Goal: Use online tool/utility: Utilize a website feature to perform a specific function

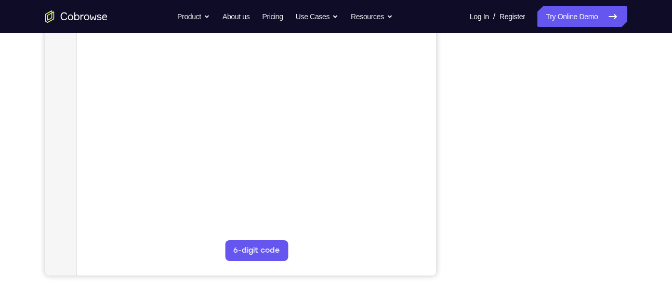
scroll to position [208, 0]
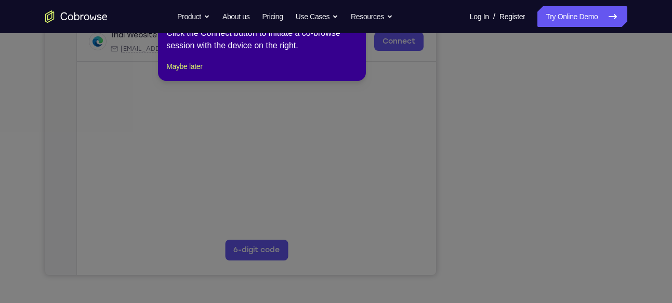
click at [544, 253] on icon at bounding box center [339, 147] width 679 height 311
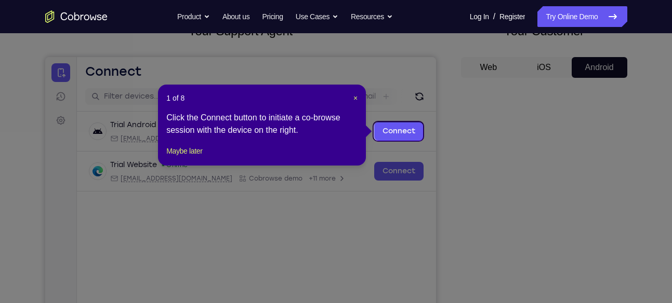
scroll to position [77, 0]
drag, startPoint x: 354, startPoint y: 95, endPoint x: 347, endPoint y: 50, distance: 45.2
click at [354, 95] on span "×" at bounding box center [355, 99] width 4 height 8
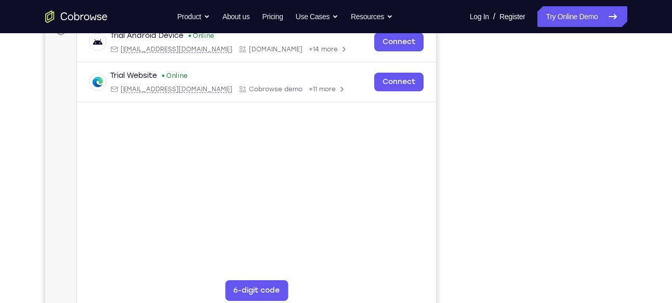
scroll to position [168, 0]
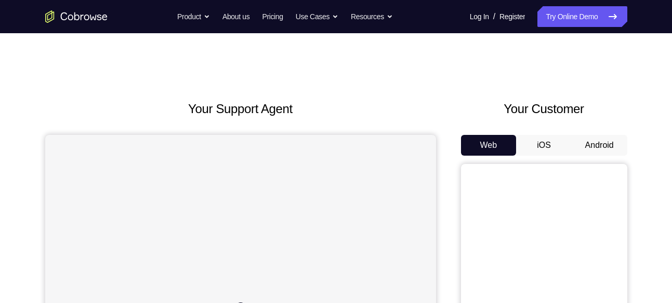
click at [598, 145] on button "Android" at bounding box center [599, 145] width 56 height 21
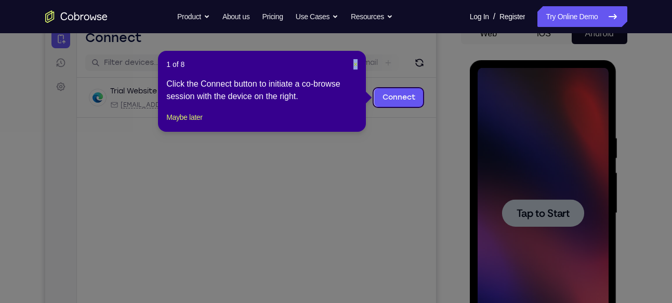
drag, startPoint x: 359, startPoint y: 63, endPoint x: 353, endPoint y: 63, distance: 6.3
click at [353, 63] on div "1 of 8 × Click the Connect button to initiate a co-browse session with the devi…" at bounding box center [262, 91] width 208 height 81
click at [353, 63] on span "×" at bounding box center [355, 64] width 4 height 8
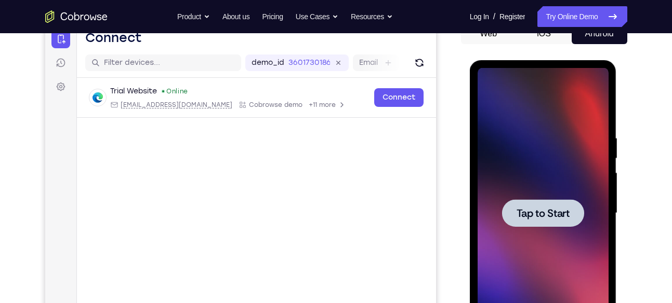
click at [534, 219] on span "Tap to Start" at bounding box center [542, 213] width 53 height 10
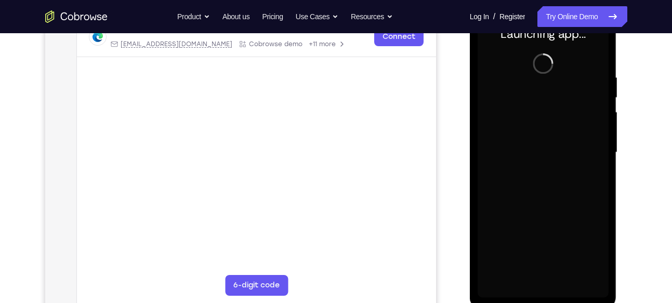
scroll to position [174, 0]
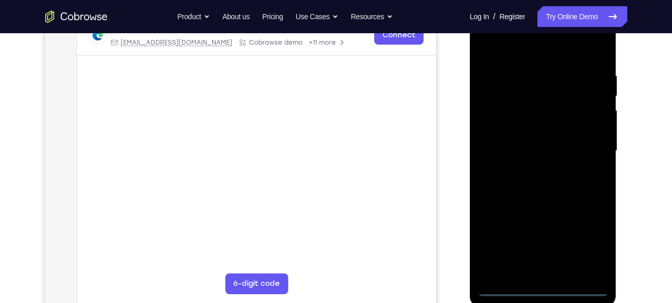
click at [543, 286] on div at bounding box center [542, 151] width 131 height 291
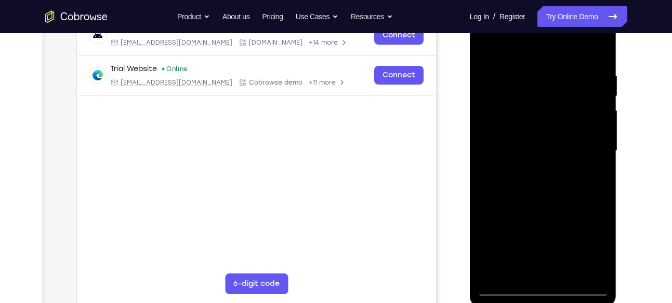
click at [585, 234] on div at bounding box center [542, 151] width 131 height 291
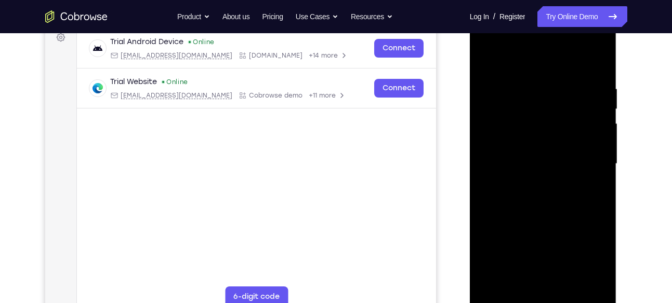
scroll to position [162, 0]
click at [588, 257] on div at bounding box center [542, 163] width 131 height 291
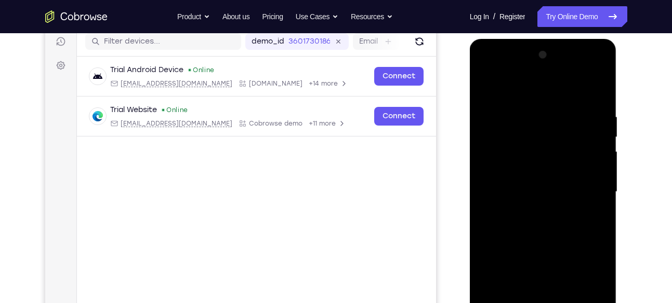
scroll to position [132, 0]
click at [513, 88] on div at bounding box center [542, 192] width 131 height 291
click at [519, 131] on div at bounding box center [542, 192] width 131 height 291
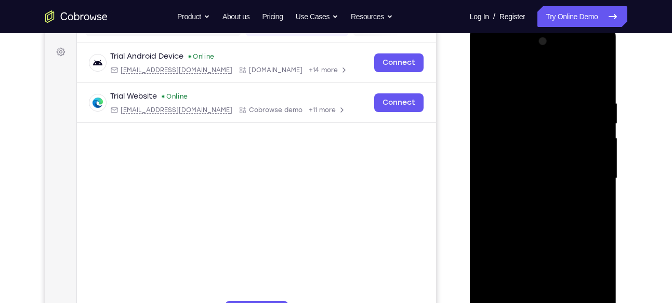
scroll to position [148, 0]
click at [547, 219] on div at bounding box center [542, 177] width 131 height 291
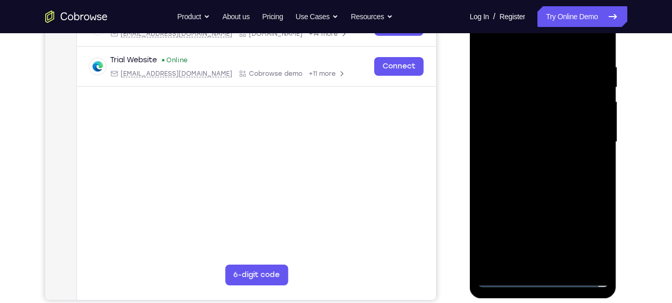
scroll to position [183, 0]
click at [598, 261] on div at bounding box center [542, 141] width 131 height 291
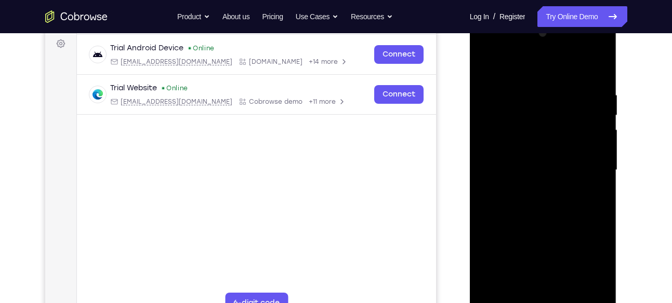
scroll to position [162, 0]
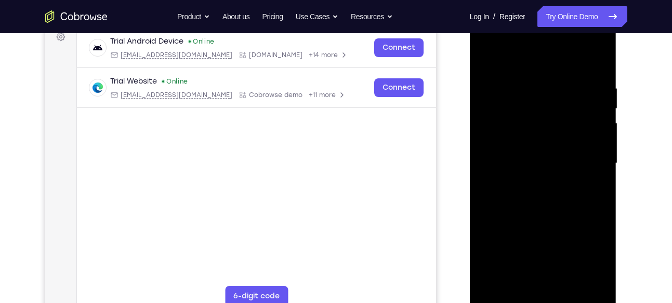
click at [596, 282] on div at bounding box center [542, 163] width 131 height 291
click at [539, 196] on div at bounding box center [542, 163] width 131 height 291
click at [546, 127] on div at bounding box center [542, 163] width 131 height 291
click at [571, 69] on div at bounding box center [542, 163] width 131 height 291
click at [530, 98] on div at bounding box center [542, 163] width 131 height 291
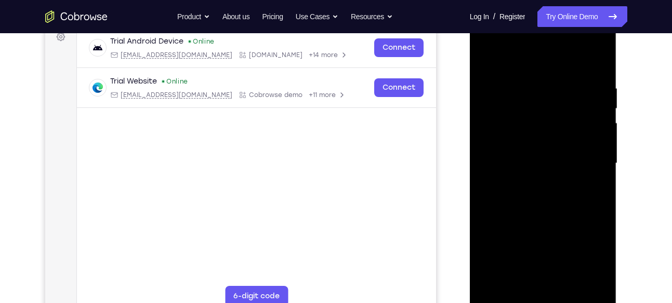
click at [504, 113] on div at bounding box center [542, 163] width 131 height 291
drag, startPoint x: 509, startPoint y: 199, endPoint x: 527, endPoint y: 201, distance: 17.7
click at [527, 201] on div at bounding box center [542, 163] width 131 height 291
drag, startPoint x: 541, startPoint y: 64, endPoint x: 543, endPoint y: 40, distance: 24.0
click at [543, 40] on div at bounding box center [542, 163] width 131 height 291
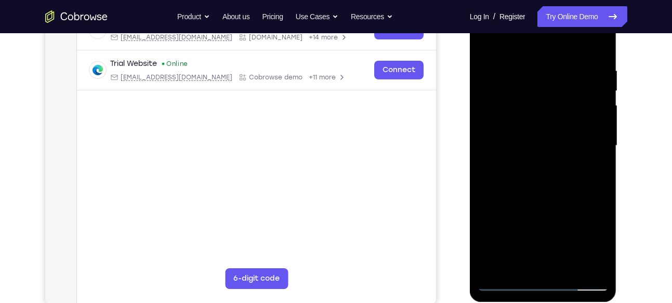
scroll to position [180, 0]
click at [568, 267] on div at bounding box center [542, 145] width 131 height 291
click at [491, 265] on div at bounding box center [542, 145] width 131 height 291
click at [569, 263] on div at bounding box center [542, 145] width 131 height 291
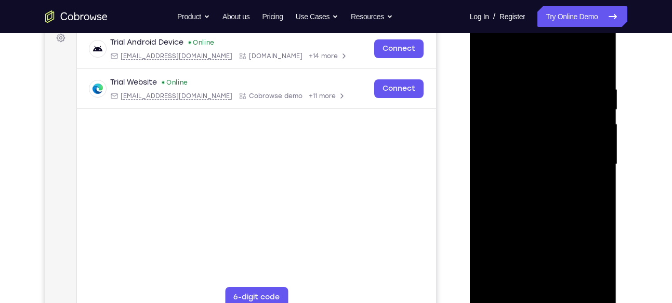
scroll to position [158, 0]
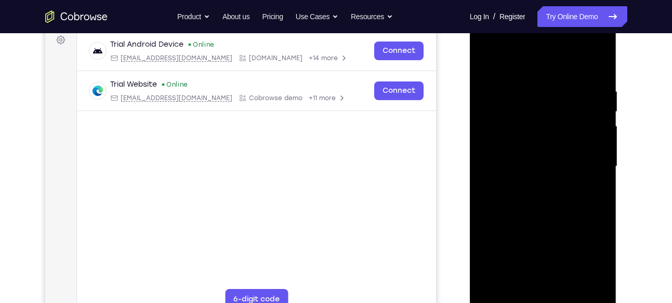
click at [601, 42] on div at bounding box center [542, 166] width 131 height 291
click at [573, 239] on div at bounding box center [542, 166] width 131 height 291
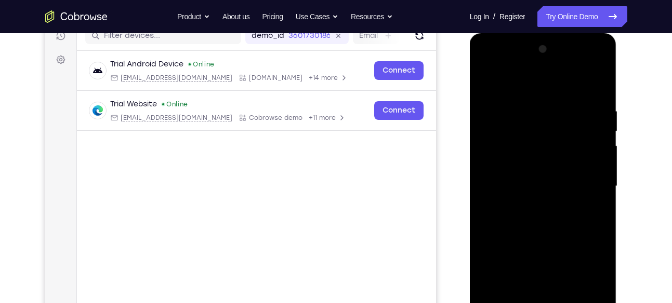
scroll to position [133, 0]
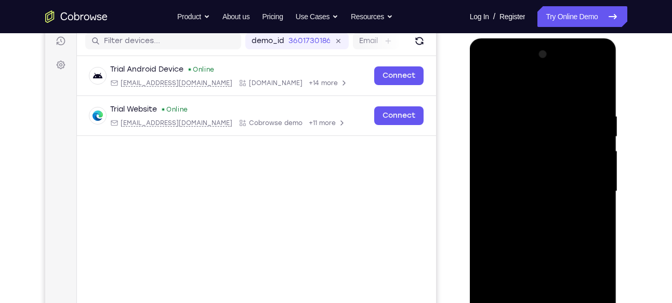
click at [483, 128] on div at bounding box center [542, 191] width 131 height 291
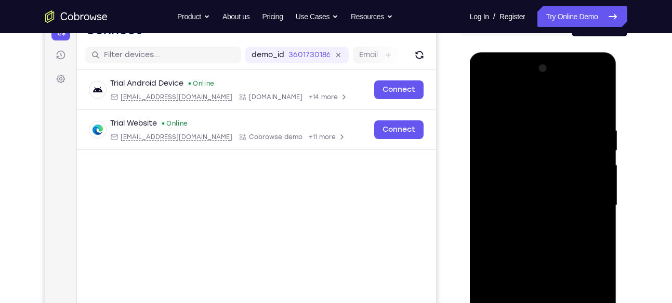
scroll to position [119, 0]
click at [507, 107] on div at bounding box center [542, 206] width 131 height 291
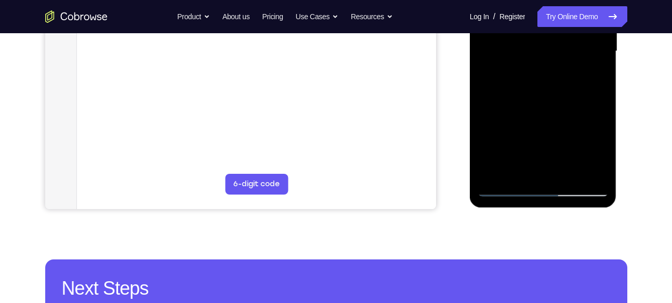
scroll to position [276, 0]
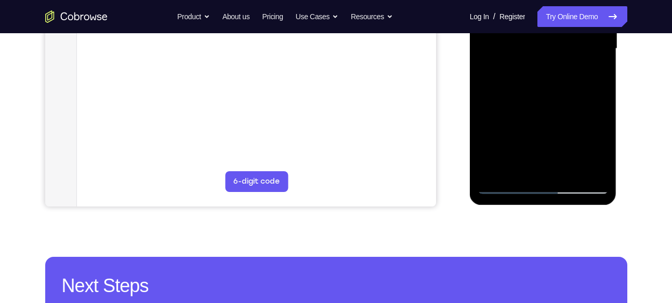
drag, startPoint x: 564, startPoint y: 151, endPoint x: 557, endPoint y: 106, distance: 45.7
click at [557, 106] on div at bounding box center [542, 48] width 131 height 291
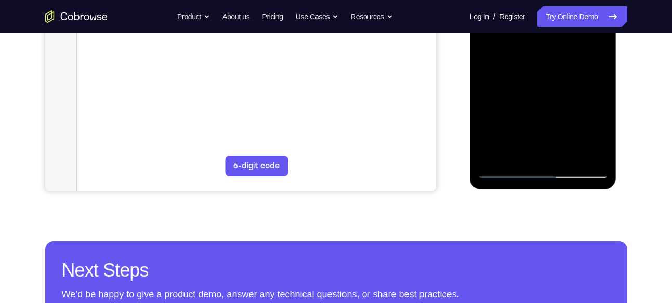
scroll to position [285, 0]
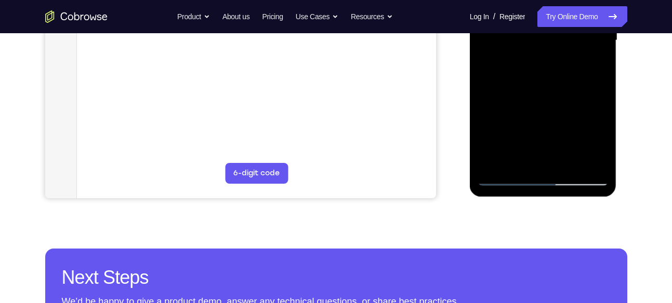
click at [507, 179] on div at bounding box center [542, 40] width 131 height 291
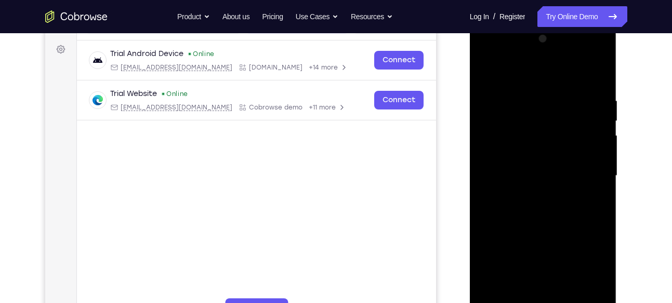
scroll to position [147, 0]
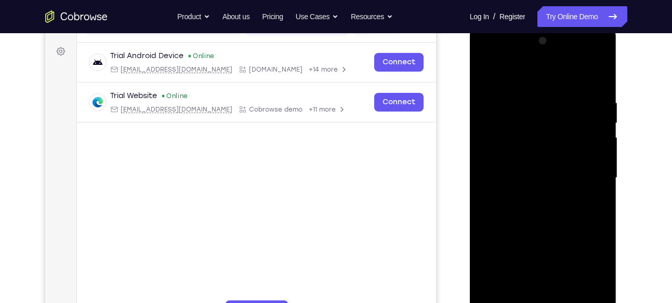
click at [481, 115] on div at bounding box center [542, 178] width 131 height 291
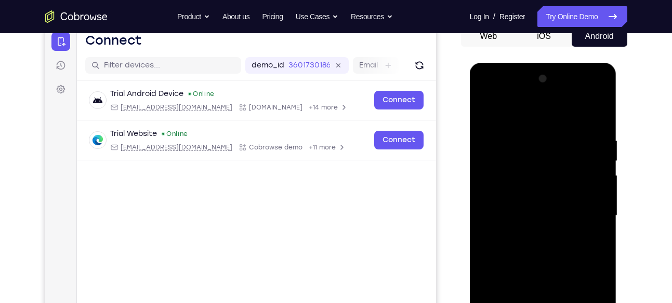
scroll to position [109, 0]
click at [485, 96] on div at bounding box center [542, 216] width 131 height 291
click at [541, 154] on div at bounding box center [542, 216] width 131 height 291
click at [528, 153] on div at bounding box center [542, 216] width 131 height 291
click at [524, 159] on div at bounding box center [542, 216] width 131 height 291
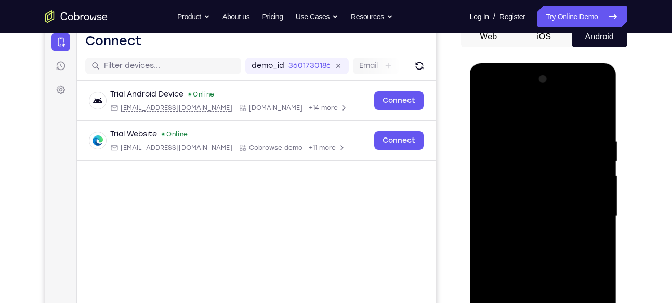
click at [528, 111] on div at bounding box center [542, 216] width 131 height 291
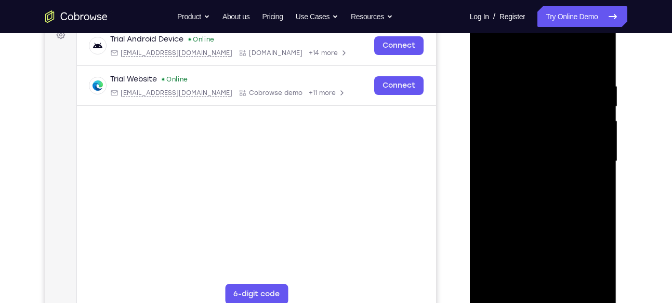
scroll to position [140, 0]
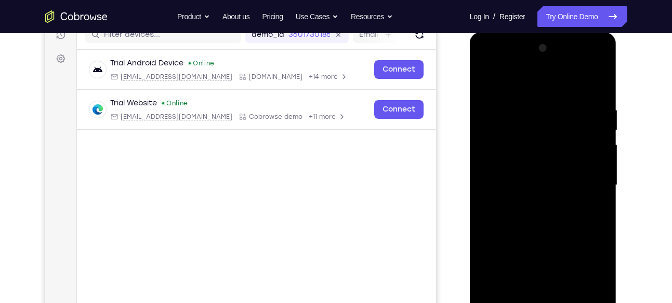
click at [599, 69] on div at bounding box center [542, 185] width 131 height 291
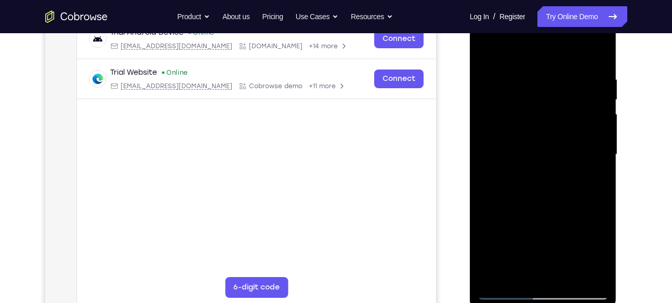
scroll to position [175, 0]
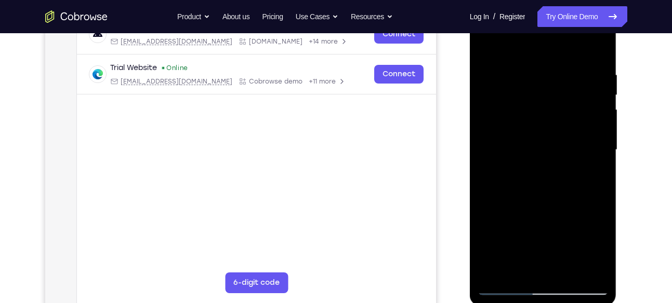
click at [564, 224] on div at bounding box center [542, 150] width 131 height 291
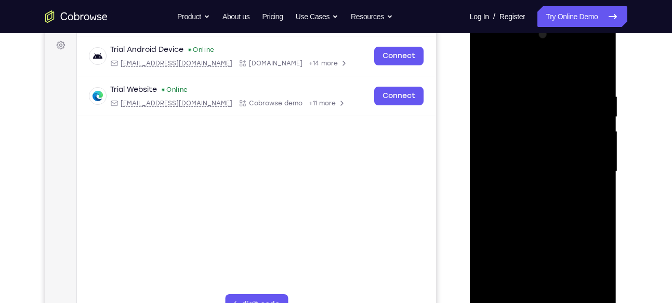
scroll to position [140, 0]
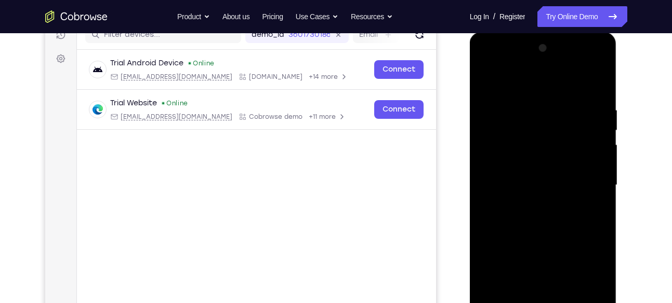
click at [530, 205] on div at bounding box center [542, 185] width 131 height 291
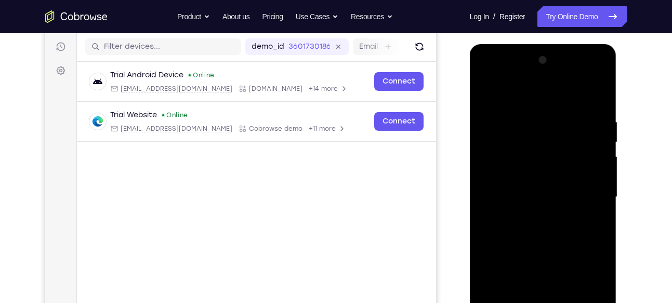
click at [518, 183] on div at bounding box center [542, 197] width 131 height 291
click at [528, 173] on div at bounding box center [542, 197] width 131 height 291
click at [529, 199] on div at bounding box center [542, 197] width 131 height 291
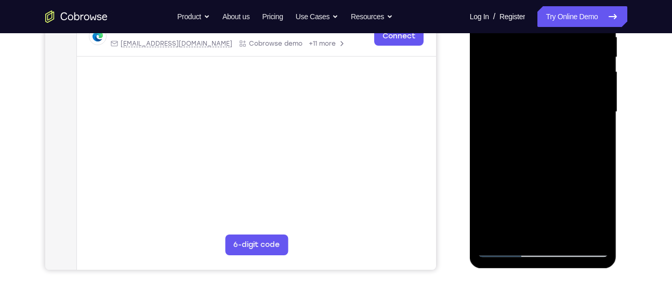
scroll to position [213, 0]
click at [536, 145] on div at bounding box center [542, 111] width 131 height 291
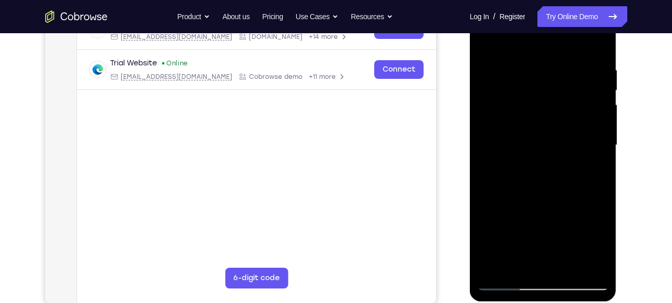
scroll to position [179, 0]
click at [534, 176] on div at bounding box center [542, 146] width 131 height 291
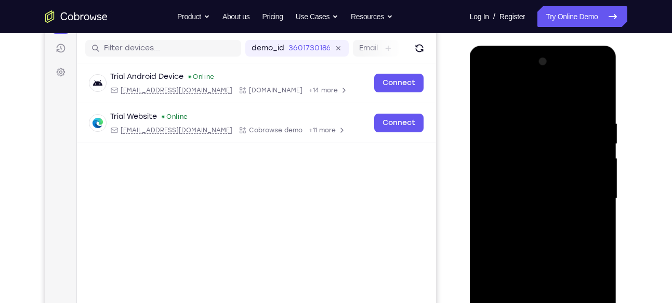
scroll to position [126, 0]
drag, startPoint x: 524, startPoint y: 97, endPoint x: 525, endPoint y: 71, distance: 26.5
click at [525, 71] on div at bounding box center [542, 199] width 131 height 291
click at [524, 236] on div at bounding box center [542, 199] width 131 height 291
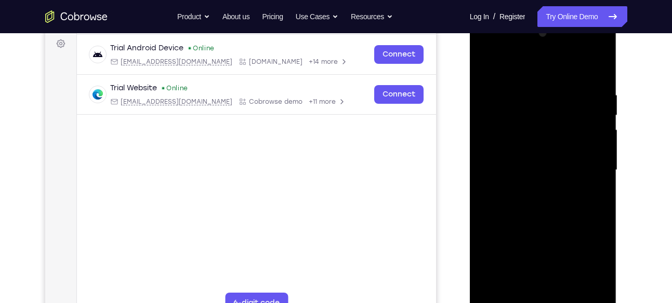
scroll to position [175, 0]
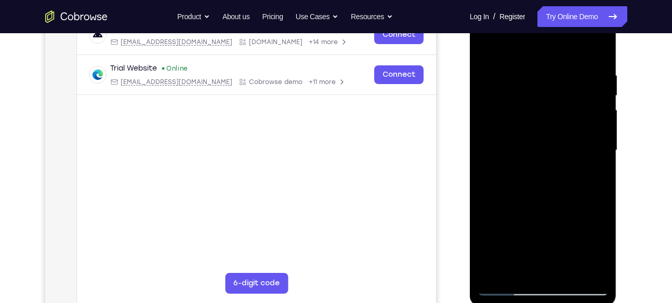
click at [534, 196] on div at bounding box center [542, 150] width 131 height 291
click at [566, 273] on div at bounding box center [542, 150] width 131 height 291
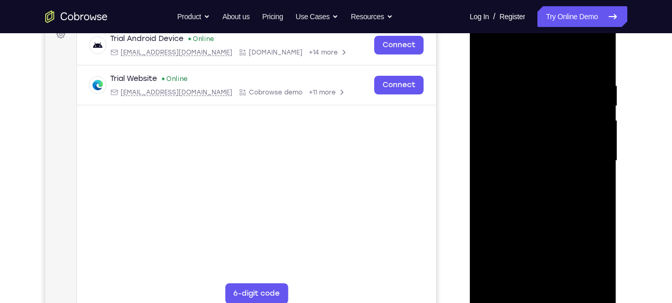
scroll to position [164, 0]
click at [548, 213] on div at bounding box center [542, 161] width 131 height 291
click at [521, 222] on div at bounding box center [542, 161] width 131 height 291
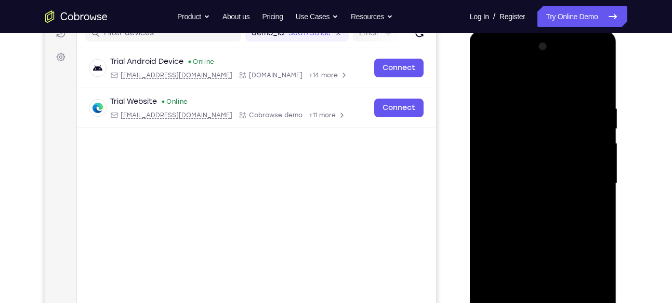
scroll to position [141, 0]
click at [486, 84] on div at bounding box center [542, 184] width 131 height 291
click at [537, 160] on div at bounding box center [542, 184] width 131 height 291
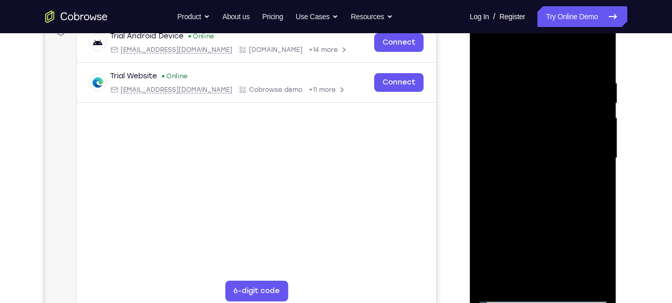
scroll to position [167, 0]
click at [484, 55] on div at bounding box center [542, 157] width 131 height 291
click at [546, 125] on div at bounding box center [542, 157] width 131 height 291
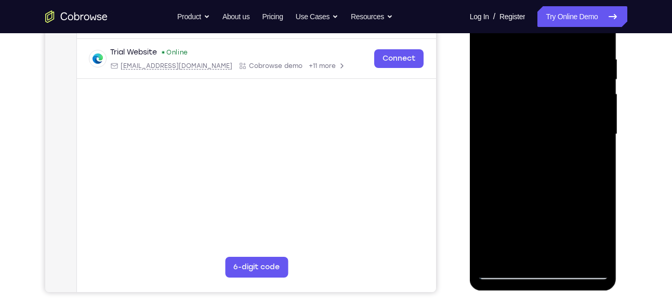
scroll to position [194, 0]
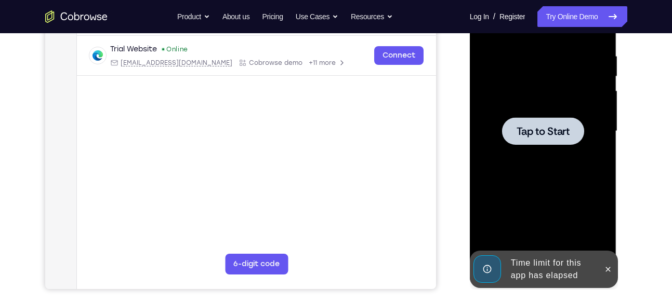
click at [553, 135] on span "Tap to Start" at bounding box center [542, 131] width 53 height 10
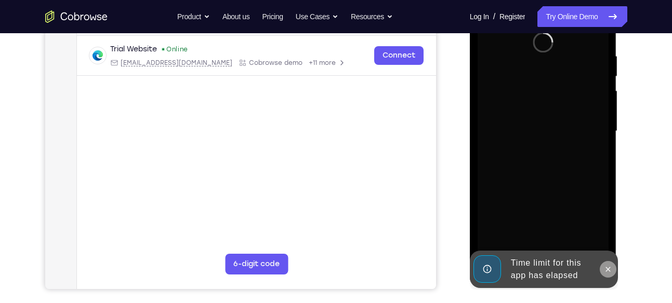
click at [609, 270] on icon at bounding box center [608, 269] width 8 height 8
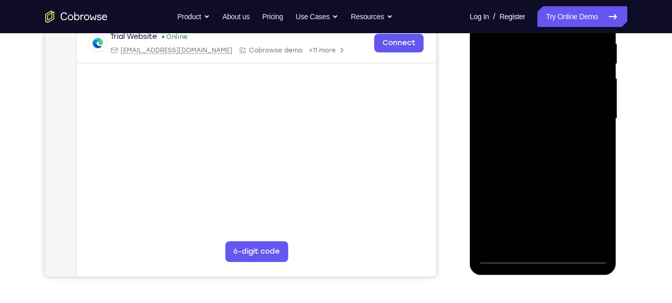
scroll to position [212, 0]
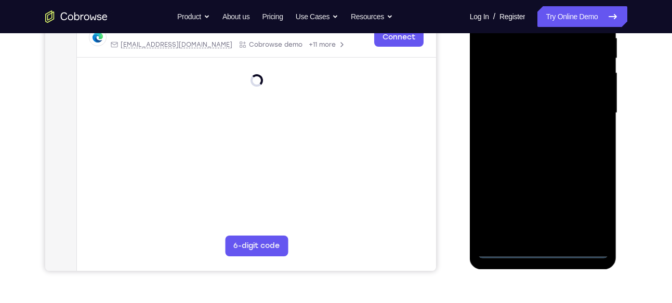
click at [544, 248] on div at bounding box center [542, 113] width 131 height 291
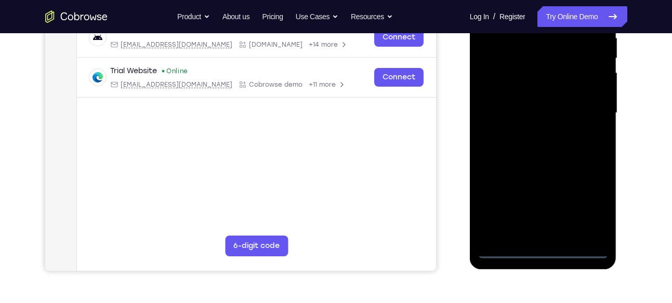
click at [586, 210] on div at bounding box center [542, 113] width 131 height 291
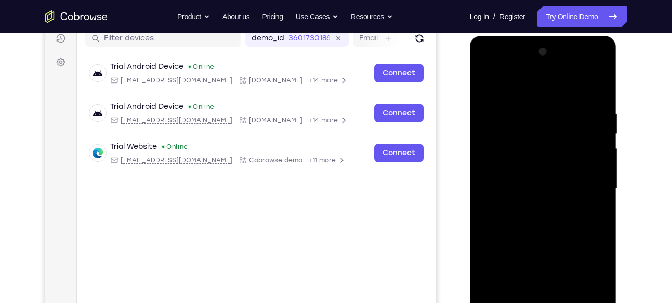
scroll to position [135, 0]
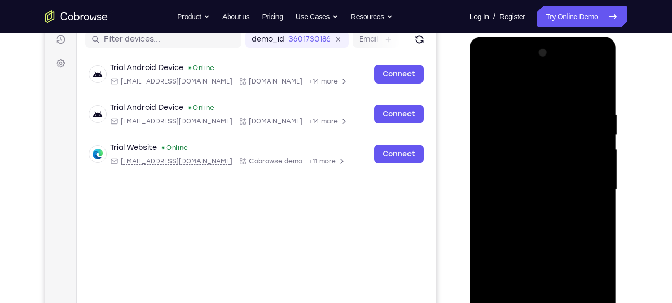
click at [522, 85] on div at bounding box center [542, 190] width 131 height 291
click at [585, 182] on div at bounding box center [542, 190] width 131 height 291
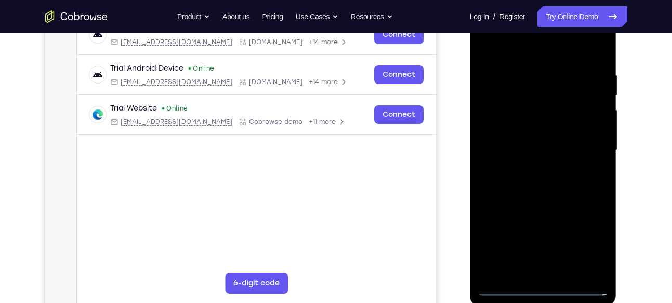
scroll to position [175, 0]
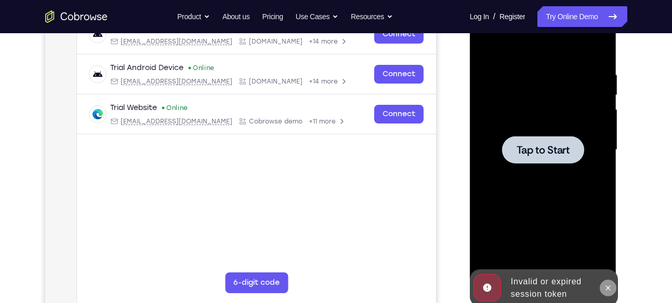
click at [612, 290] on button at bounding box center [607, 288] width 17 height 17
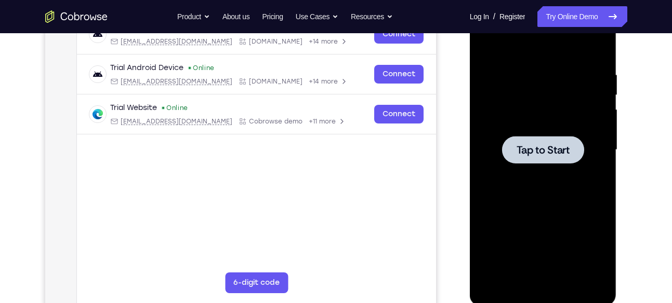
click at [542, 151] on span "Tap to Start" at bounding box center [542, 150] width 53 height 10
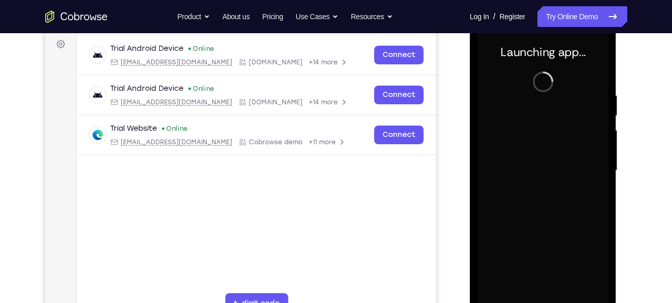
scroll to position [194, 0]
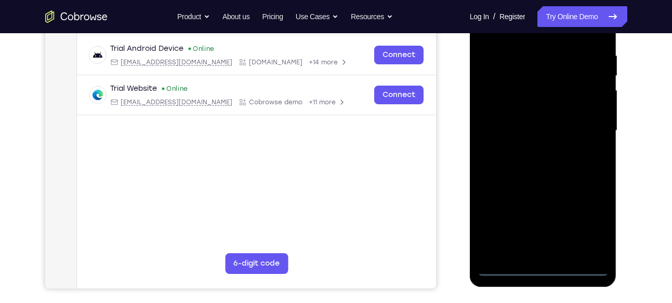
click at [543, 267] on div at bounding box center [542, 130] width 131 height 291
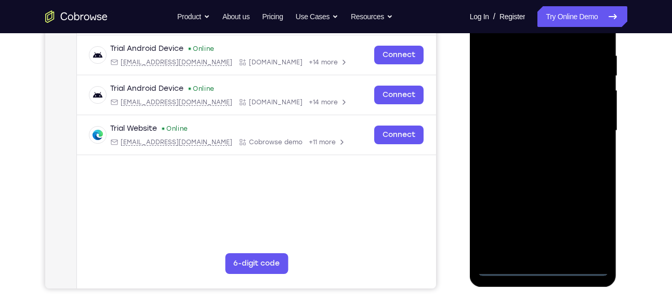
click at [585, 226] on div at bounding box center [542, 130] width 131 height 291
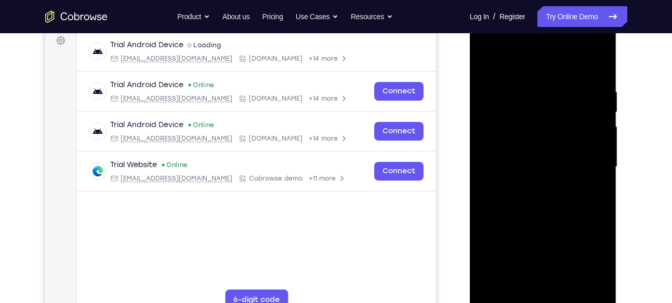
scroll to position [157, 0]
click at [512, 66] on div at bounding box center [542, 167] width 131 height 291
click at [585, 158] on div at bounding box center [542, 167] width 131 height 291
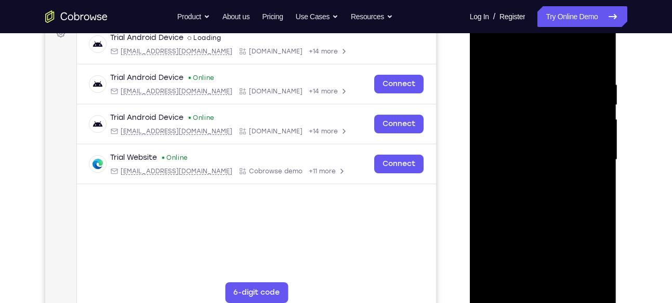
click at [532, 177] on div at bounding box center [542, 160] width 131 height 291
click at [525, 150] on div at bounding box center [542, 160] width 131 height 291
click at [540, 135] on div at bounding box center [542, 160] width 131 height 291
click at [540, 158] on div at bounding box center [542, 160] width 131 height 291
click at [536, 196] on div at bounding box center [542, 160] width 131 height 291
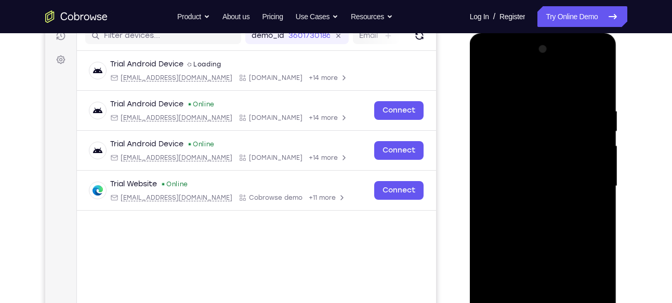
scroll to position [138, 0]
drag, startPoint x: 523, startPoint y: 86, endPoint x: 532, endPoint y: 51, distance: 36.0
click at [532, 51] on div at bounding box center [542, 187] width 131 height 291
click at [538, 216] on div at bounding box center [542, 187] width 131 height 291
click at [483, 67] on div at bounding box center [542, 187] width 131 height 291
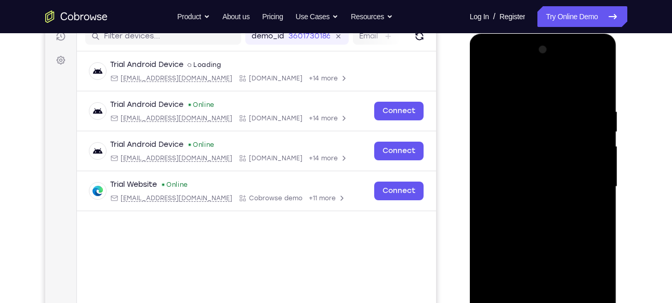
click at [497, 153] on div at bounding box center [542, 187] width 131 height 291
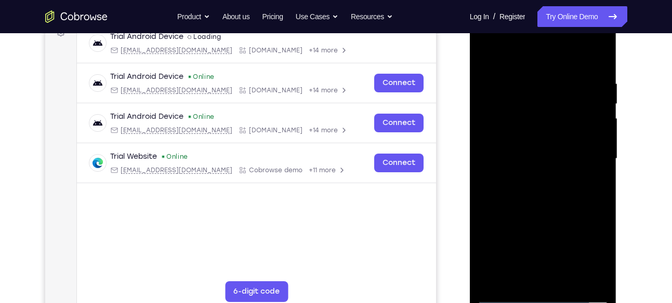
scroll to position [178, 0]
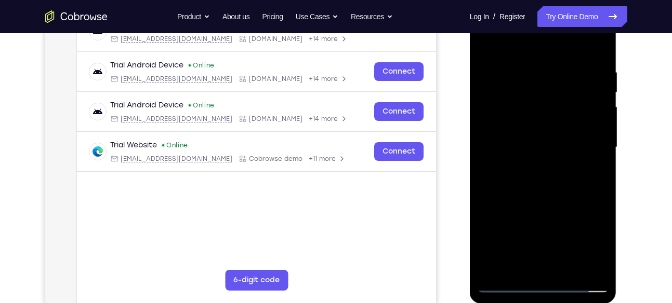
click at [536, 192] on div at bounding box center [542, 147] width 131 height 291
click at [567, 270] on div at bounding box center [542, 147] width 131 height 291
click at [541, 203] on div at bounding box center [542, 147] width 131 height 291
click at [545, 119] on div at bounding box center [542, 147] width 131 height 291
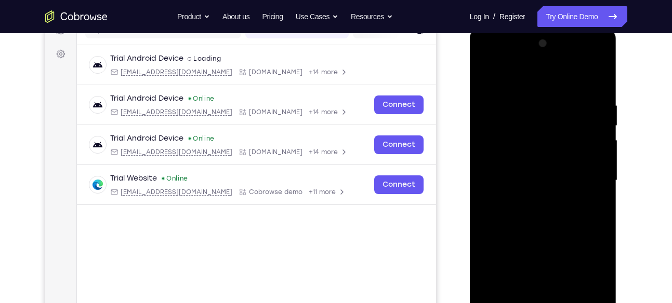
scroll to position [144, 0]
click at [485, 78] on div at bounding box center [542, 181] width 131 height 291
click at [489, 73] on div at bounding box center [542, 181] width 131 height 291
click at [484, 59] on div at bounding box center [542, 181] width 131 height 291
click at [482, 57] on div at bounding box center [542, 181] width 131 height 291
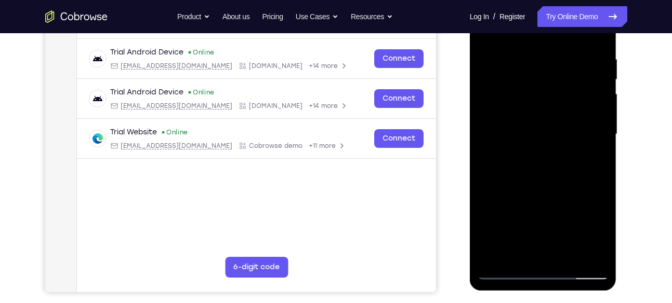
scroll to position [191, 0]
click at [544, 273] on div at bounding box center [542, 134] width 131 height 291
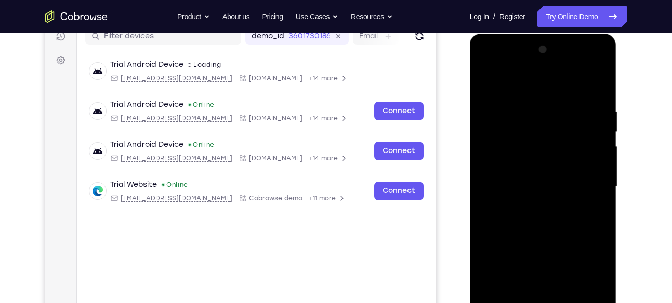
scroll to position [138, 0]
click at [487, 66] on div at bounding box center [542, 187] width 131 height 291
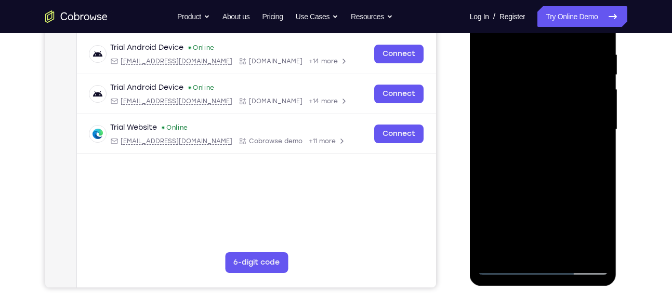
scroll to position [199, 0]
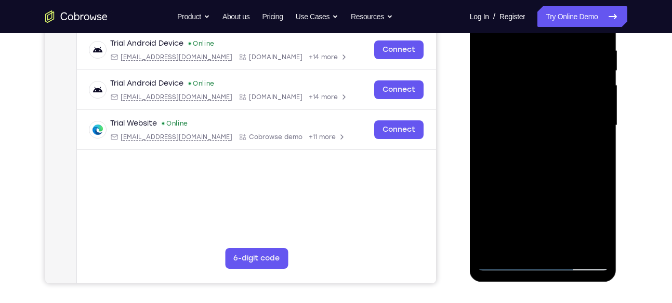
click at [591, 216] on div at bounding box center [542, 125] width 131 height 291
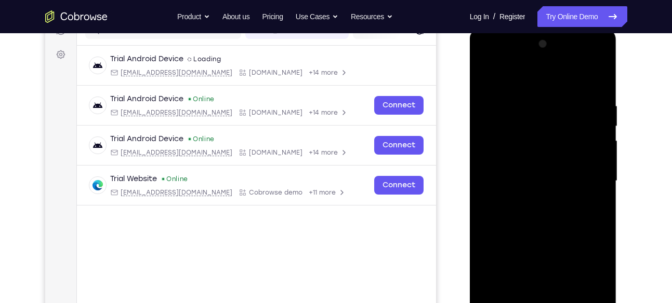
scroll to position [135, 0]
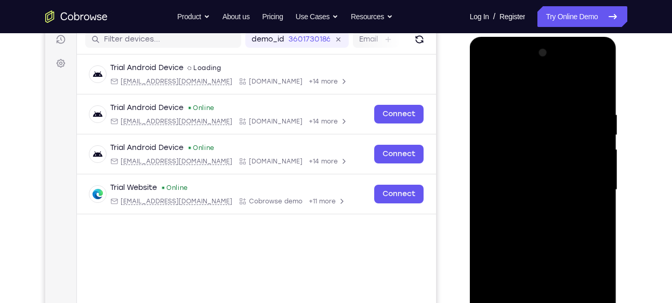
click at [586, 218] on div at bounding box center [542, 190] width 131 height 291
click at [592, 284] on div at bounding box center [542, 190] width 131 height 291
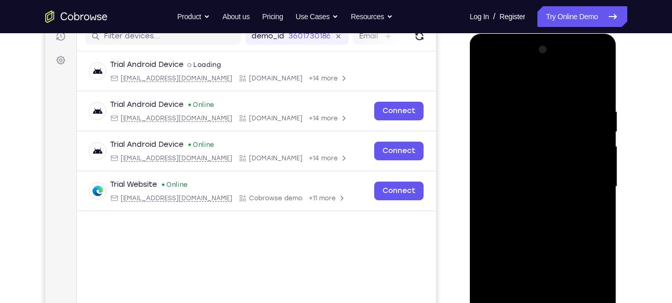
scroll to position [137, 0]
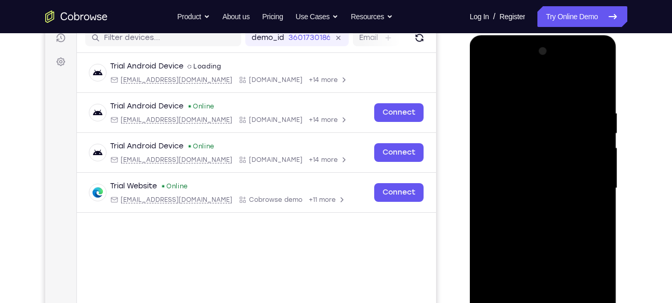
click at [485, 64] on div at bounding box center [542, 188] width 131 height 291
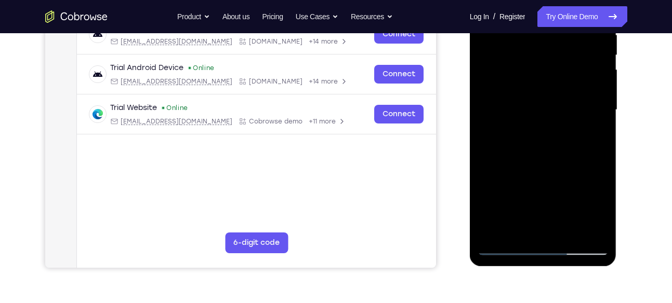
scroll to position [114, 0]
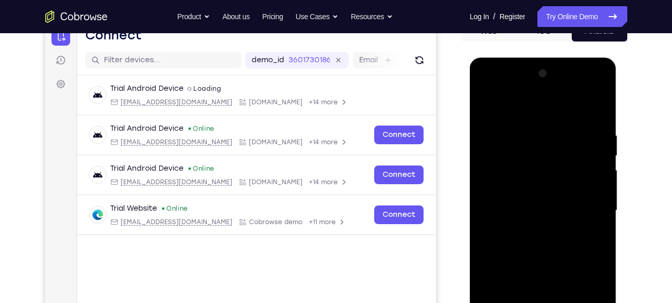
click at [532, 87] on div at bounding box center [542, 210] width 131 height 291
click at [528, 154] on div at bounding box center [542, 210] width 131 height 291
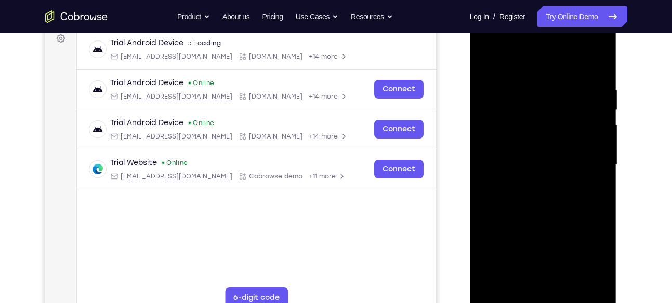
scroll to position [160, 0]
click at [507, 263] on div at bounding box center [542, 164] width 131 height 291
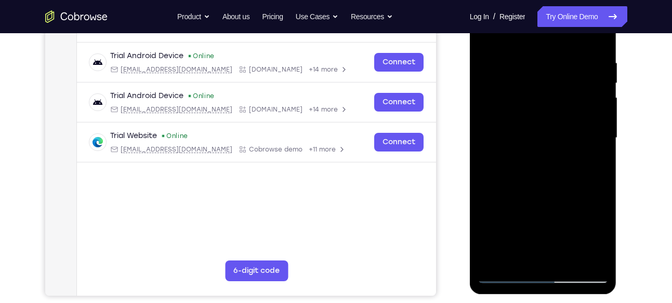
scroll to position [188, 0]
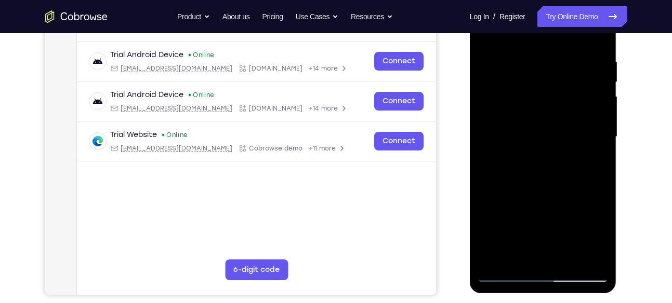
click at [561, 174] on div at bounding box center [542, 137] width 131 height 291
click at [499, 106] on div at bounding box center [542, 137] width 131 height 291
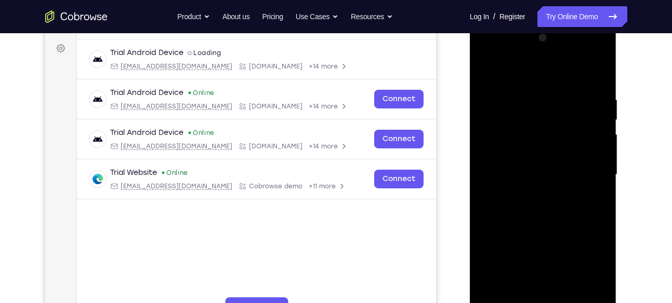
scroll to position [150, 0]
click at [529, 164] on div at bounding box center [542, 175] width 131 height 291
click at [540, 239] on div at bounding box center [542, 175] width 131 height 291
click at [584, 178] on div at bounding box center [542, 175] width 131 height 291
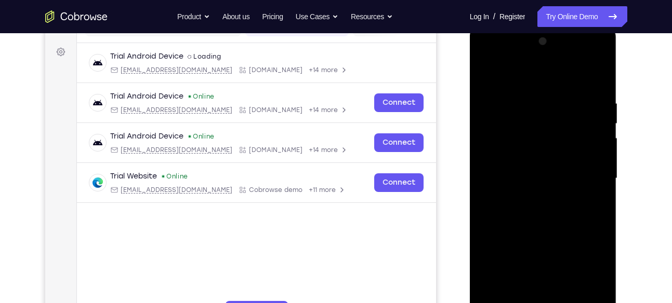
scroll to position [145, 0]
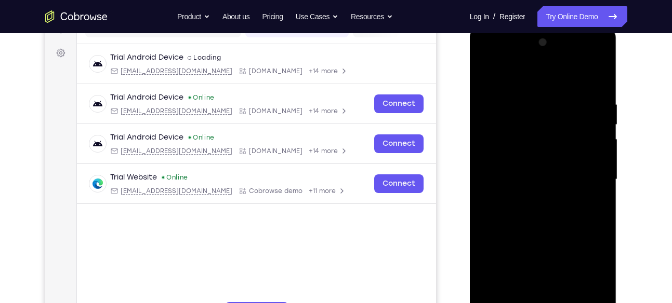
click at [486, 58] on div at bounding box center [542, 179] width 131 height 291
click at [588, 58] on div at bounding box center [542, 179] width 131 height 291
click at [504, 74] on div at bounding box center [542, 179] width 131 height 291
click at [501, 145] on div at bounding box center [542, 179] width 131 height 291
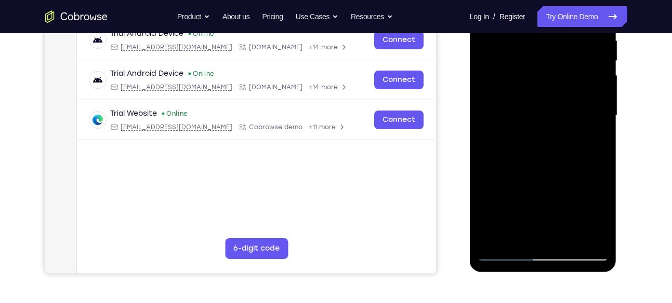
scroll to position [211, 0]
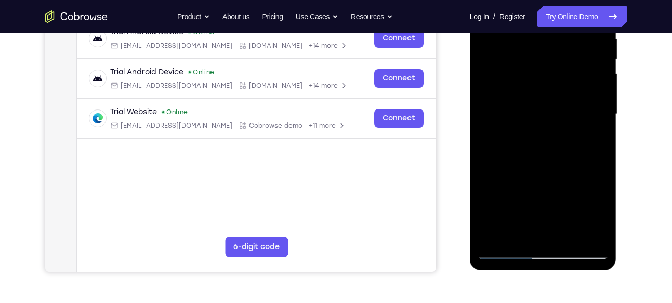
click at [566, 236] on div at bounding box center [542, 114] width 131 height 291
click at [568, 236] on div at bounding box center [542, 114] width 131 height 291
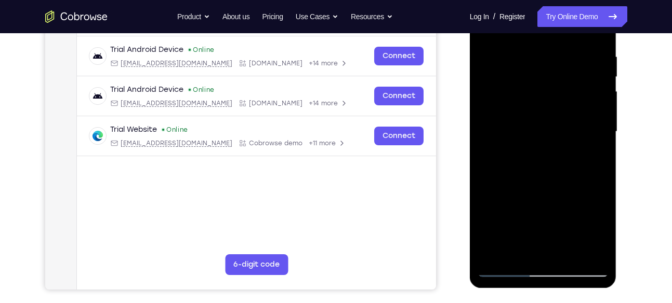
scroll to position [193, 0]
click at [543, 124] on div at bounding box center [542, 132] width 131 height 291
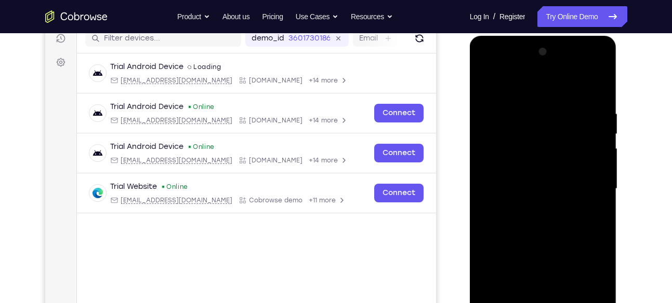
click at [484, 86] on div at bounding box center [542, 189] width 131 height 291
click at [533, 182] on div at bounding box center [542, 189] width 131 height 291
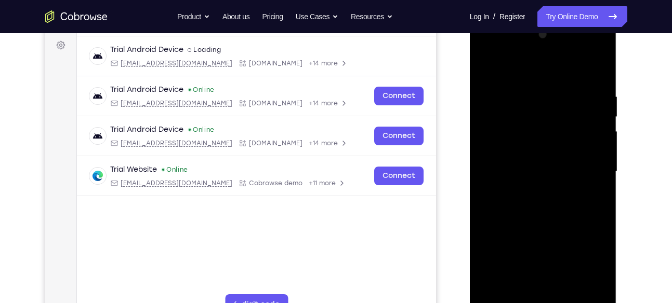
scroll to position [153, 0]
click at [483, 67] on div at bounding box center [542, 172] width 131 height 291
click at [526, 162] on div at bounding box center [542, 172] width 131 height 291
click at [486, 68] on div at bounding box center [542, 172] width 131 height 291
click at [518, 142] on div at bounding box center [542, 172] width 131 height 291
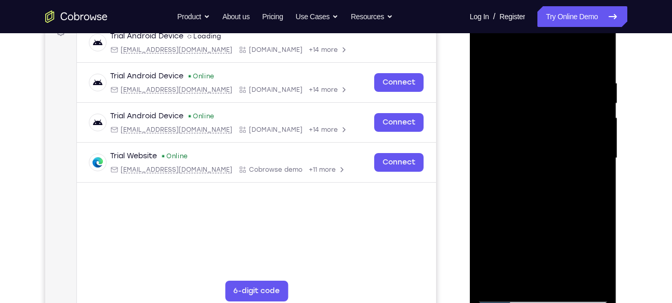
scroll to position [133, 0]
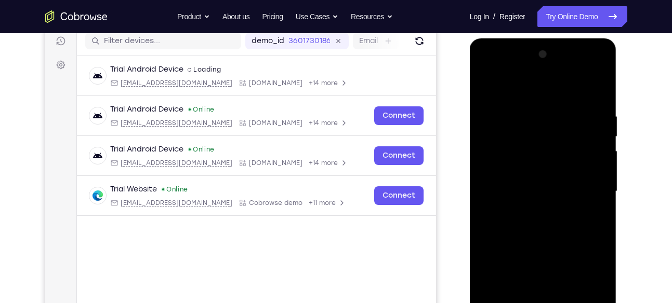
click at [487, 71] on div at bounding box center [542, 191] width 131 height 291
click at [531, 136] on div at bounding box center [542, 191] width 131 height 291
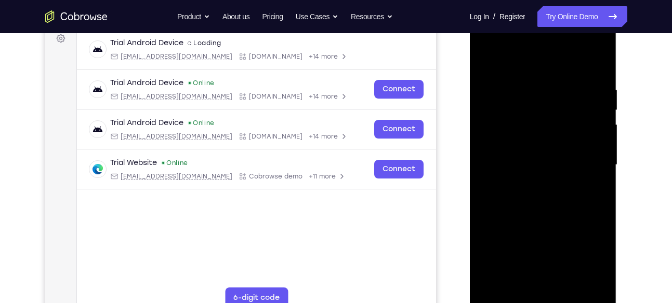
scroll to position [160, 0]
click at [593, 61] on div at bounding box center [542, 164] width 131 height 291
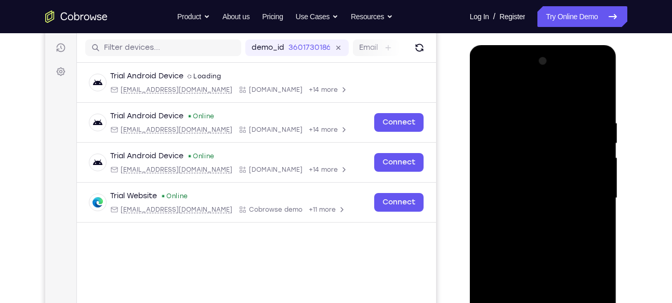
scroll to position [145, 0]
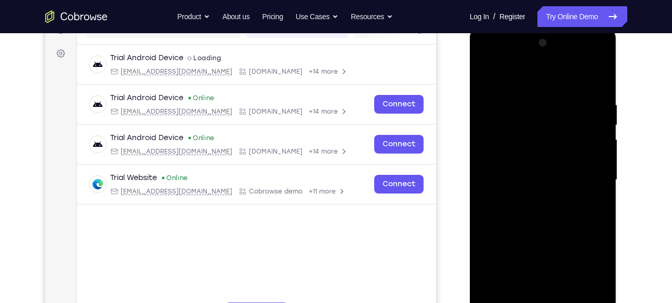
click at [482, 57] on div at bounding box center [542, 180] width 131 height 291
click at [500, 149] on div at bounding box center [542, 180] width 131 height 291
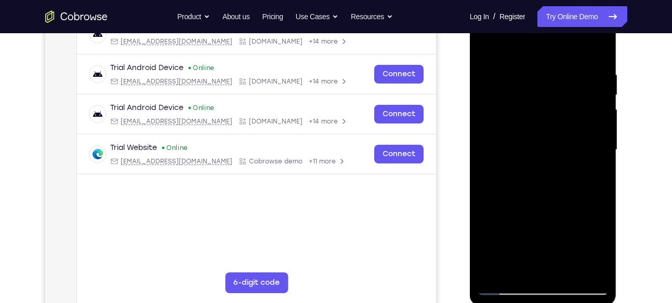
scroll to position [177, 0]
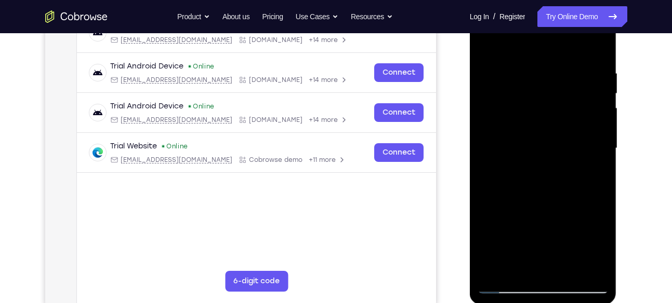
click at [567, 270] on div at bounding box center [542, 148] width 131 height 291
click at [527, 116] on div at bounding box center [542, 148] width 131 height 291
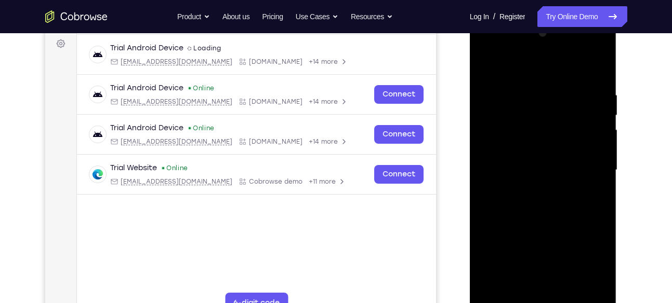
scroll to position [154, 0]
click at [486, 47] on div at bounding box center [542, 170] width 131 height 291
click at [500, 140] on div at bounding box center [542, 170] width 131 height 291
click at [565, 290] on div at bounding box center [542, 170] width 131 height 291
click at [567, 291] on div at bounding box center [542, 170] width 131 height 291
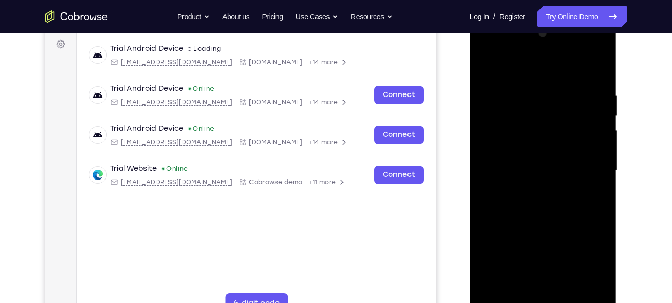
click at [567, 291] on div at bounding box center [542, 170] width 131 height 291
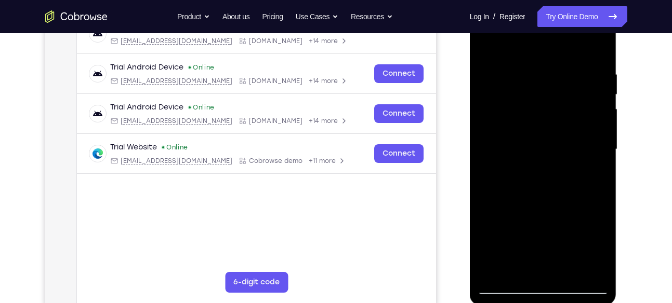
scroll to position [177, 0]
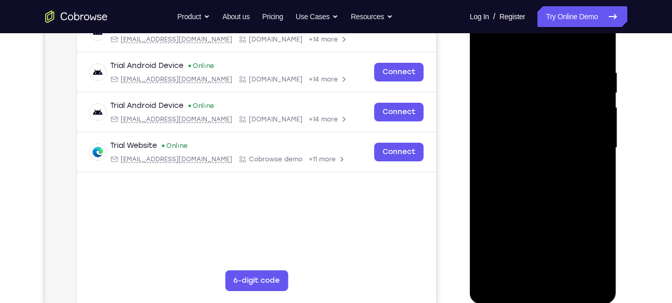
click at [567, 267] on div at bounding box center [542, 148] width 131 height 291
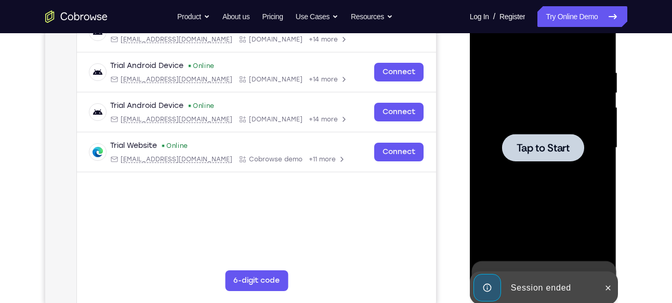
click at [530, 143] on span "Tap to Start" at bounding box center [542, 148] width 53 height 10
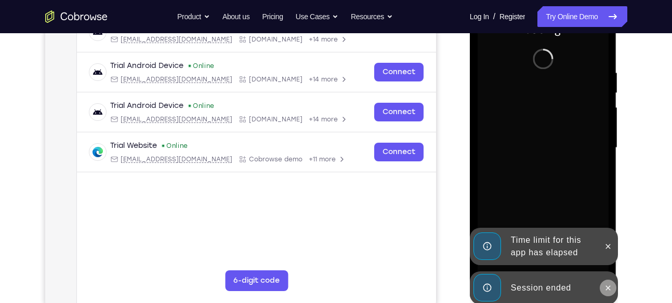
click at [606, 283] on button at bounding box center [607, 288] width 17 height 17
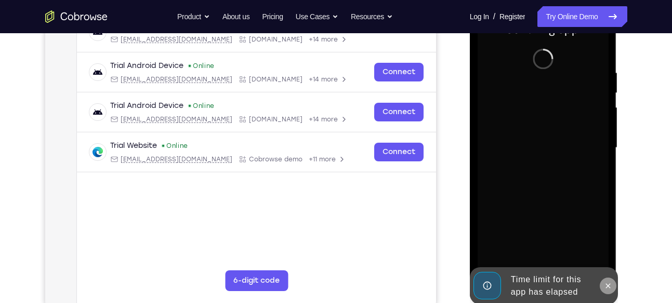
click at [609, 250] on div "Launching app..." at bounding box center [543, 150] width 147 height 310
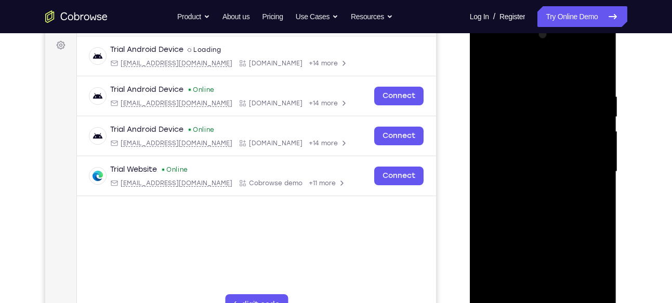
scroll to position [168, 0]
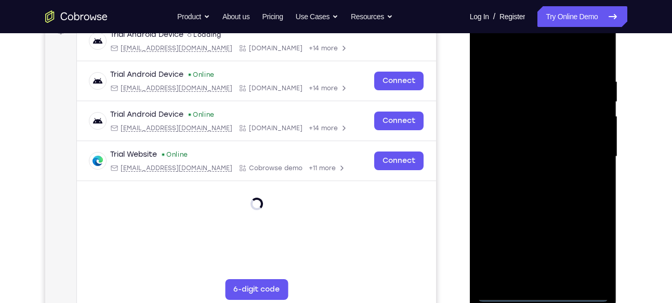
click at [541, 291] on div at bounding box center [542, 156] width 131 height 291
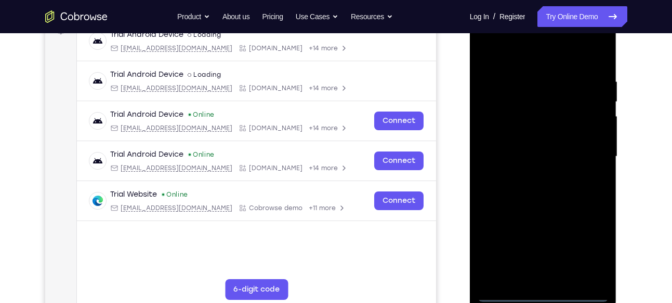
click at [593, 248] on div at bounding box center [542, 156] width 131 height 291
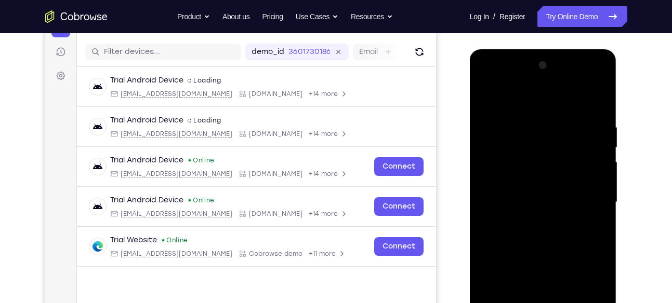
scroll to position [121, 0]
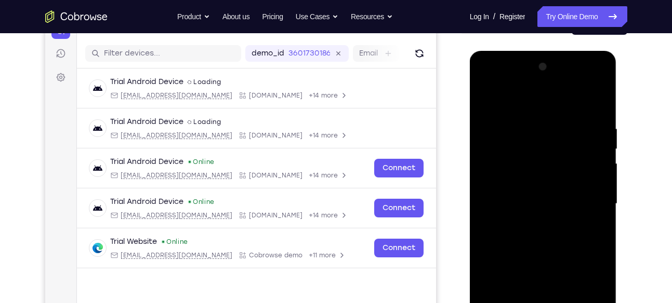
click at [522, 98] on div at bounding box center [542, 204] width 131 height 291
click at [535, 145] on div at bounding box center [542, 204] width 131 height 291
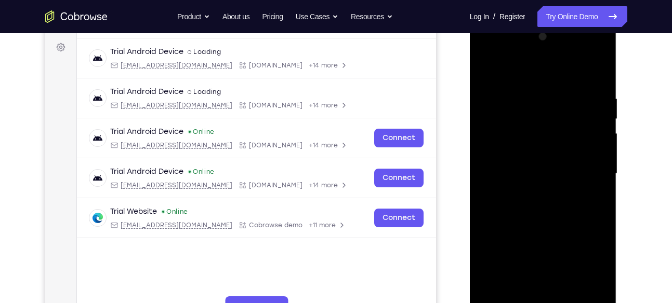
scroll to position [169, 0]
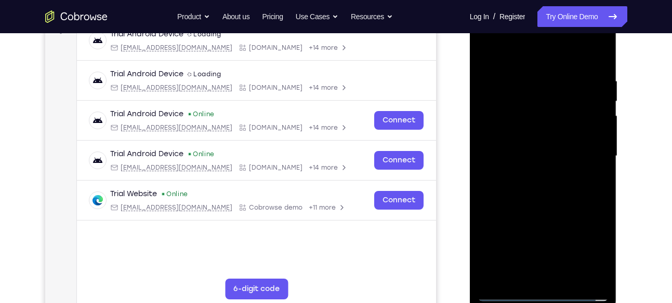
click at [510, 249] on div at bounding box center [542, 156] width 131 height 291
click at [537, 192] on div at bounding box center [542, 156] width 131 height 291
drag, startPoint x: 585, startPoint y: 142, endPoint x: 578, endPoint y: 64, distance: 78.8
click at [578, 64] on div at bounding box center [542, 156] width 131 height 291
click at [498, 162] on div at bounding box center [542, 156] width 131 height 291
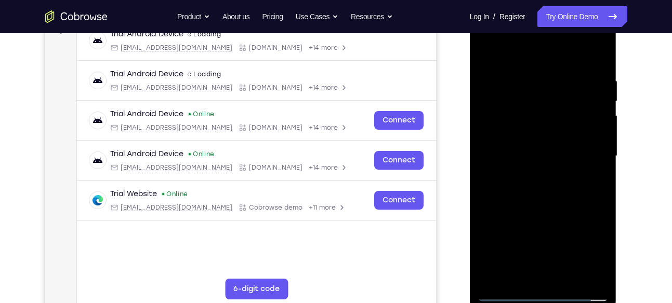
click at [520, 145] on div at bounding box center [542, 156] width 131 height 291
click at [537, 216] on div at bounding box center [542, 156] width 131 height 291
drag, startPoint x: 588, startPoint y: 161, endPoint x: 578, endPoint y: 110, distance: 52.0
click at [578, 110] on div at bounding box center [542, 156] width 131 height 291
click at [587, 171] on div at bounding box center [542, 156] width 131 height 291
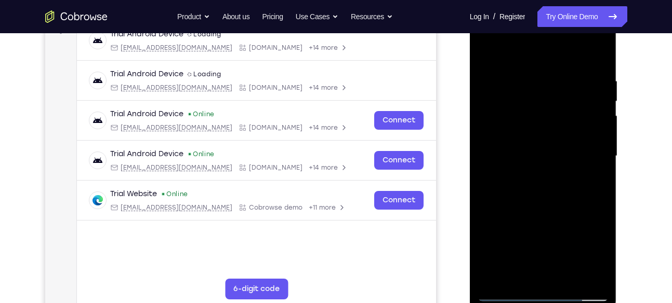
drag, startPoint x: 557, startPoint y: 165, endPoint x: 554, endPoint y: 116, distance: 48.4
click at [554, 116] on div at bounding box center [542, 156] width 131 height 291
click at [584, 182] on div at bounding box center [542, 156] width 131 height 291
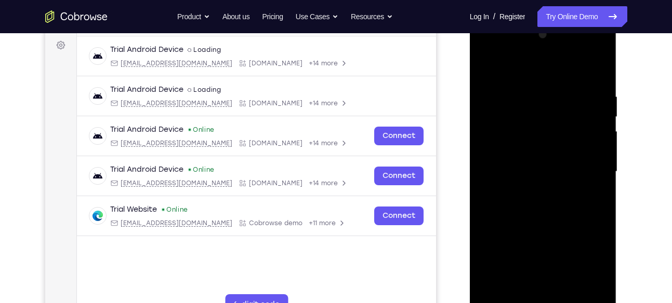
scroll to position [149, 0]
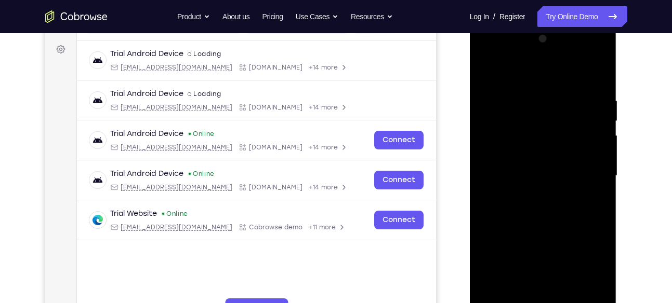
click at [585, 52] on div at bounding box center [542, 176] width 131 height 291
click at [487, 53] on div at bounding box center [542, 176] width 131 height 291
click at [530, 118] on div at bounding box center [542, 176] width 131 height 291
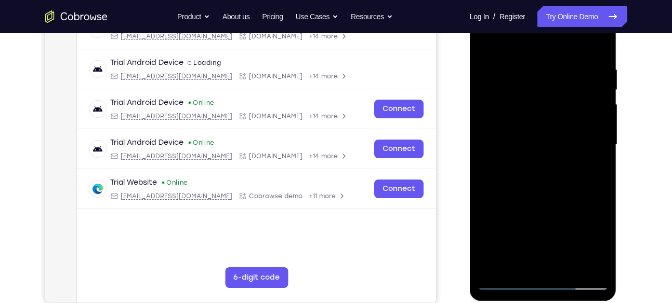
scroll to position [168, 0]
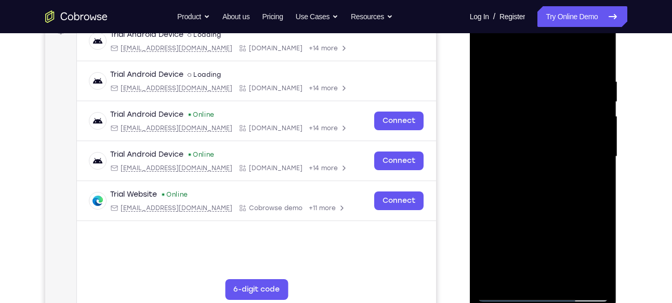
click at [534, 279] on div at bounding box center [542, 156] width 131 height 291
click at [534, 149] on div at bounding box center [542, 156] width 131 height 291
click at [542, 136] on div at bounding box center [542, 156] width 131 height 291
click at [541, 158] on div at bounding box center [542, 156] width 131 height 291
click at [550, 186] on div at bounding box center [542, 156] width 131 height 291
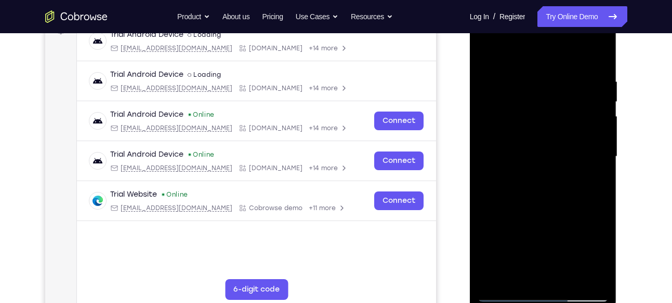
click at [553, 184] on div at bounding box center [542, 156] width 131 height 291
drag, startPoint x: 519, startPoint y: 56, endPoint x: 522, endPoint y: 33, distance: 23.5
click at [522, 33] on div at bounding box center [542, 156] width 131 height 291
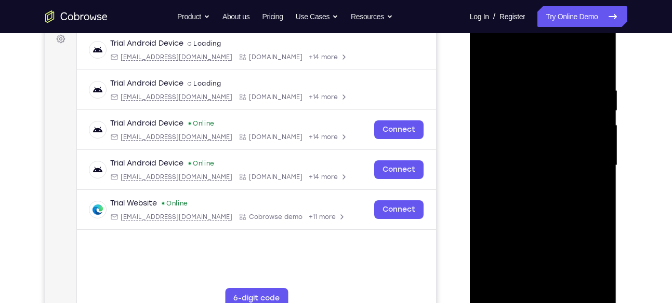
scroll to position [173, 0]
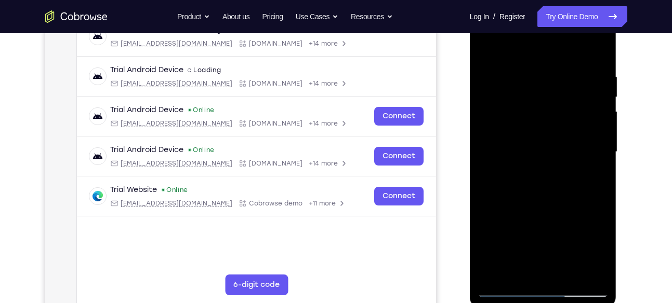
click at [554, 197] on div at bounding box center [542, 152] width 131 height 291
click at [566, 273] on div at bounding box center [542, 152] width 131 height 291
click at [544, 207] on div at bounding box center [542, 152] width 131 height 291
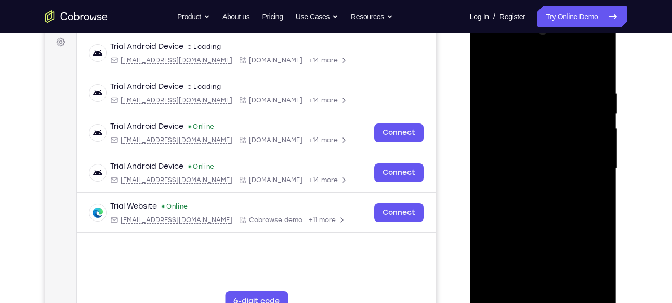
scroll to position [151, 0]
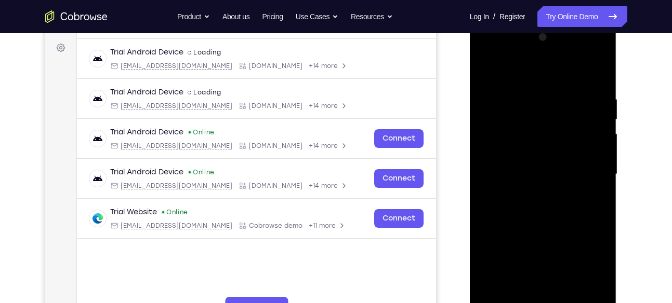
click at [586, 52] on div at bounding box center [542, 174] width 131 height 291
click at [525, 72] on div at bounding box center [542, 174] width 131 height 291
click at [526, 176] on div at bounding box center [542, 174] width 131 height 291
drag, startPoint x: 542, startPoint y: 191, endPoint x: 544, endPoint y: 144, distance: 46.3
click at [544, 144] on div at bounding box center [542, 174] width 131 height 291
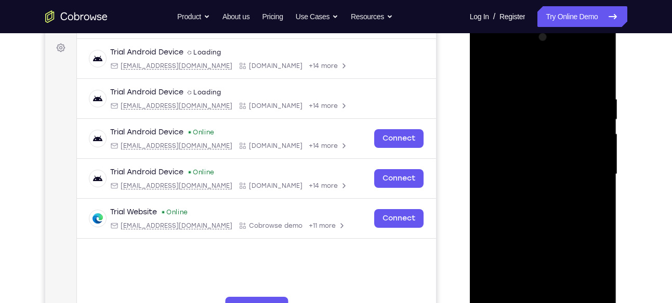
click at [583, 194] on div at bounding box center [542, 174] width 131 height 291
click at [597, 52] on div at bounding box center [542, 174] width 131 height 291
click at [555, 246] on div at bounding box center [542, 174] width 131 height 291
click at [603, 81] on div at bounding box center [542, 174] width 131 height 291
click at [483, 89] on div at bounding box center [542, 174] width 131 height 291
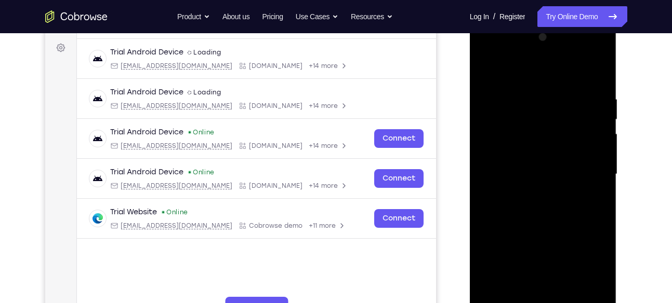
click at [498, 110] on div at bounding box center [542, 174] width 131 height 291
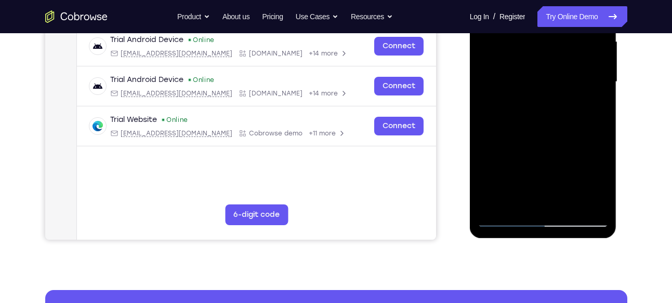
scroll to position [245, 0]
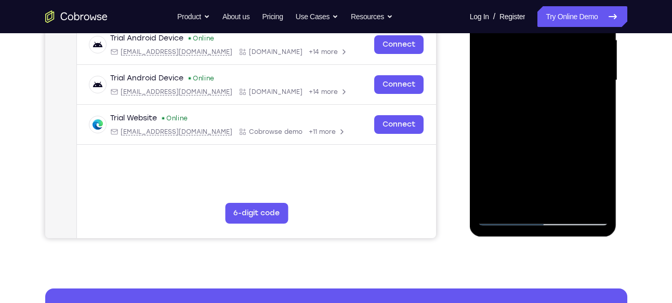
drag, startPoint x: 543, startPoint y: 81, endPoint x: 544, endPoint y: 58, distance: 23.4
click at [544, 58] on div at bounding box center [542, 80] width 131 height 291
drag, startPoint x: 550, startPoint y: 93, endPoint x: 547, endPoint y: 64, distance: 29.2
click at [547, 64] on div at bounding box center [542, 80] width 131 height 291
drag, startPoint x: 551, startPoint y: 93, endPoint x: 550, endPoint y: 64, distance: 29.1
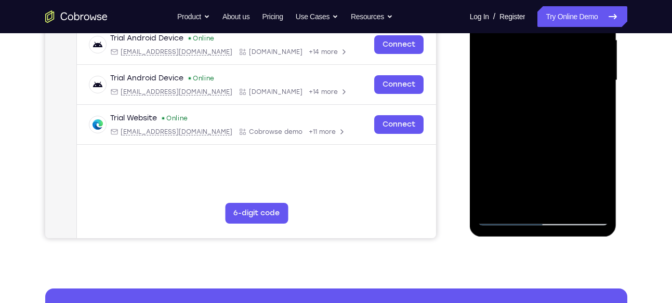
click at [550, 64] on div at bounding box center [542, 80] width 131 height 291
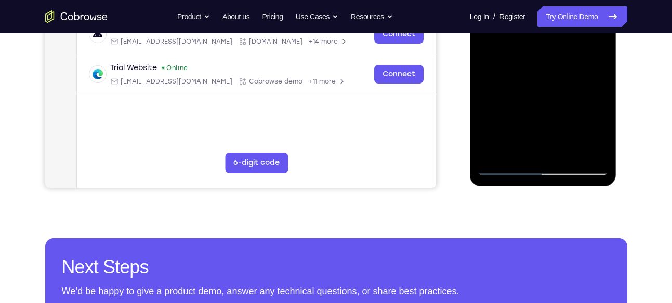
scroll to position [301, 0]
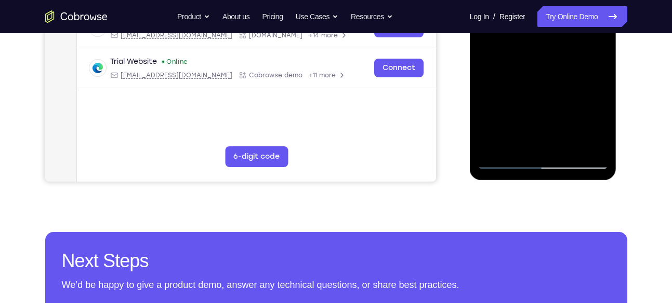
click at [503, 162] on div at bounding box center [542, 23] width 131 height 291
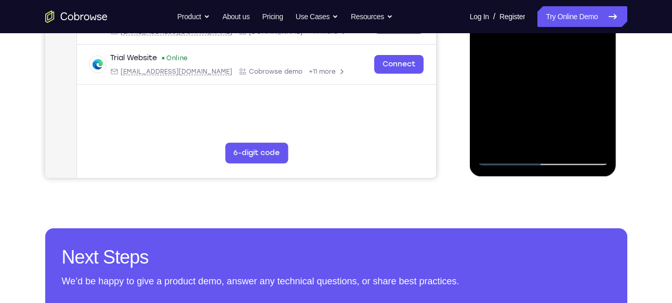
scroll to position [308, 0]
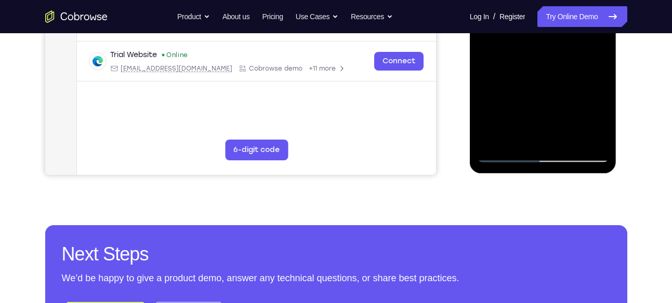
drag, startPoint x: 569, startPoint y: 122, endPoint x: 558, endPoint y: 77, distance: 46.4
click at [558, 77] on div at bounding box center [542, 17] width 131 height 291
drag, startPoint x: 545, startPoint y: 113, endPoint x: 540, endPoint y: 63, distance: 50.2
click at [540, 63] on div at bounding box center [542, 17] width 131 height 291
drag, startPoint x: 551, startPoint y: 111, endPoint x: 548, endPoint y: 49, distance: 61.3
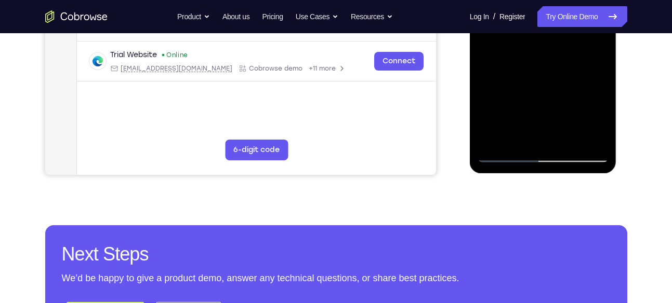
click at [548, 49] on div at bounding box center [542, 17] width 131 height 291
drag, startPoint x: 546, startPoint y: 110, endPoint x: 546, endPoint y: 54, distance: 55.6
click at [546, 54] on div at bounding box center [542, 17] width 131 height 291
drag, startPoint x: 546, startPoint y: 116, endPoint x: 546, endPoint y: 67, distance: 48.8
click at [546, 67] on div at bounding box center [542, 17] width 131 height 291
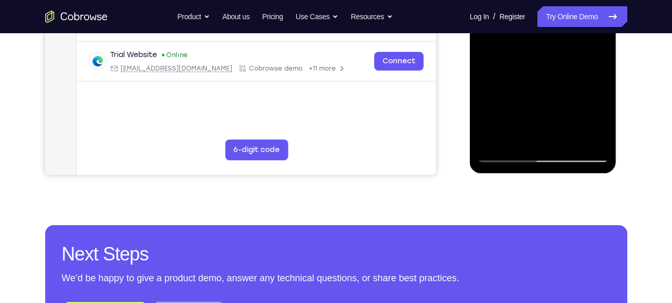
drag, startPoint x: 553, startPoint y: 110, endPoint x: 552, endPoint y: 65, distance: 44.7
click at [552, 65] on div at bounding box center [542, 17] width 131 height 291
drag, startPoint x: 567, startPoint y: 114, endPoint x: 563, endPoint y: 67, distance: 46.9
click at [563, 67] on div at bounding box center [542, 17] width 131 height 291
drag, startPoint x: 577, startPoint y: 106, endPoint x: 527, endPoint y: 111, distance: 49.6
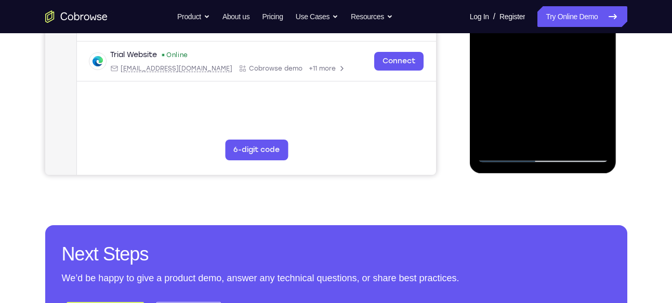
click at [527, 111] on div at bounding box center [542, 17] width 131 height 291
drag, startPoint x: 544, startPoint y: 105, endPoint x: 543, endPoint y: 69, distance: 35.9
click at [543, 69] on div at bounding box center [542, 17] width 131 height 291
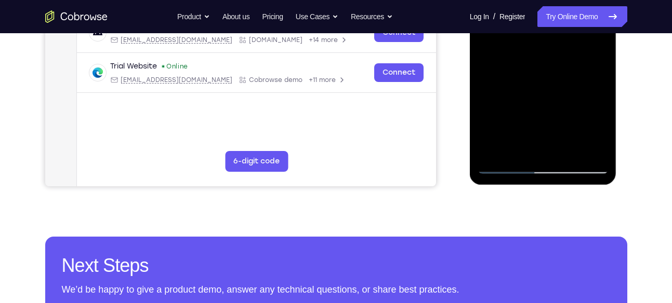
scroll to position [296, 0]
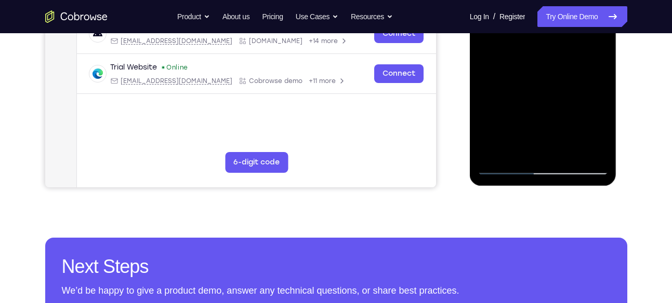
drag, startPoint x: 526, startPoint y: 107, endPoint x: 586, endPoint y: 101, distance: 61.0
click at [586, 101] on div at bounding box center [542, 29] width 131 height 291
drag, startPoint x: 520, startPoint y: 139, endPoint x: 520, endPoint y: 99, distance: 40.5
click at [520, 99] on div at bounding box center [542, 29] width 131 height 291
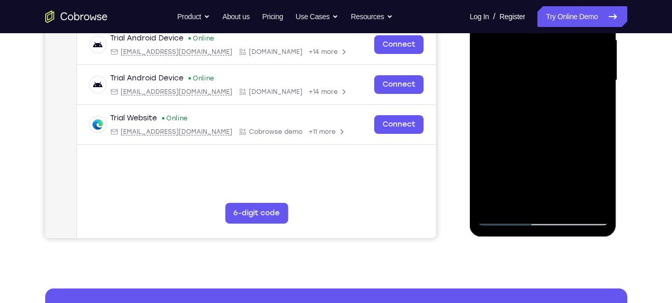
scroll to position [245, 0]
drag, startPoint x: 553, startPoint y: 161, endPoint x: 549, endPoint y: 53, distance: 108.1
click at [549, 53] on div at bounding box center [542, 80] width 131 height 291
drag, startPoint x: 587, startPoint y: 172, endPoint x: 473, endPoint y: 162, distance: 115.2
click at [473, 162] on div at bounding box center [543, 82] width 147 height 310
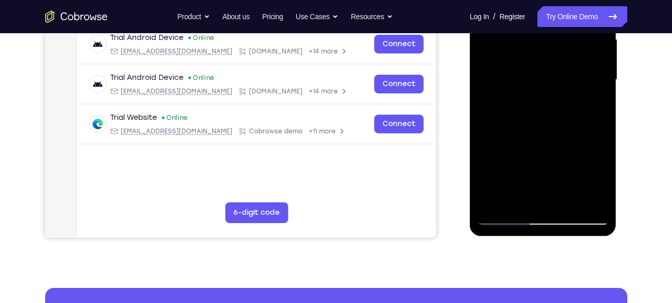
drag, startPoint x: 533, startPoint y: 152, endPoint x: 537, endPoint y: 63, distance: 88.9
click at [537, 63] on div at bounding box center [542, 80] width 131 height 291
click at [542, 122] on div at bounding box center [542, 80] width 131 height 291
drag, startPoint x: 527, startPoint y: 82, endPoint x: 532, endPoint y: 51, distance: 30.6
click at [532, 51] on div at bounding box center [542, 80] width 131 height 291
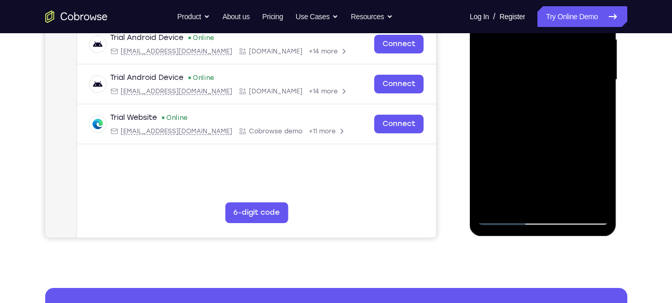
drag, startPoint x: 530, startPoint y: 93, endPoint x: 539, endPoint y: 35, distance: 58.3
click at [539, 35] on div at bounding box center [542, 80] width 131 height 291
drag, startPoint x: 541, startPoint y: 96, endPoint x: 1012, endPoint y: -57, distance: 495.4
click at [542, 16] on div at bounding box center [542, 80] width 131 height 291
drag, startPoint x: 515, startPoint y: 107, endPoint x: 598, endPoint y: 77, distance: 88.9
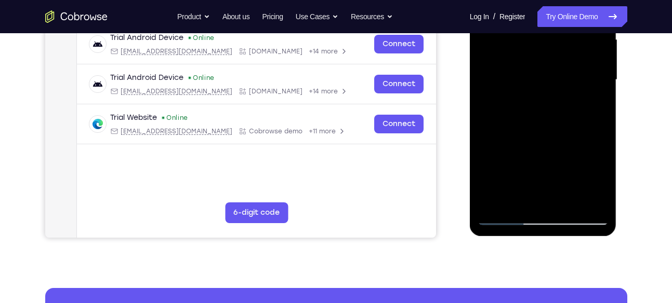
click at [598, 77] on div at bounding box center [542, 80] width 131 height 291
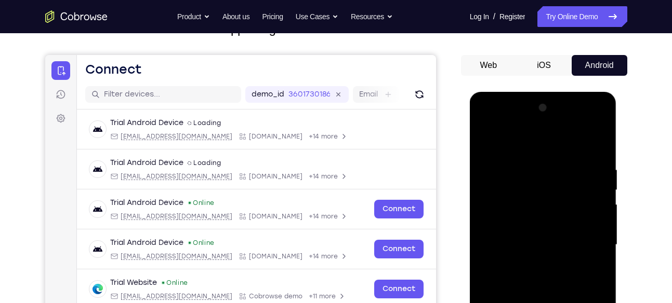
scroll to position [83, 0]
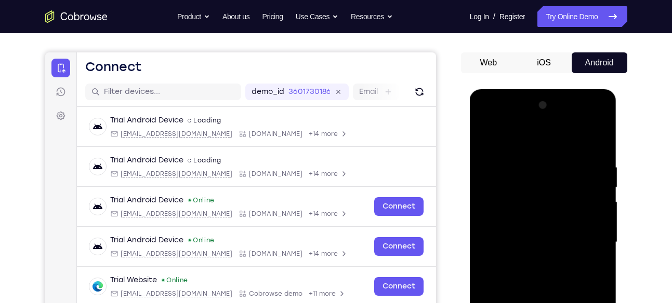
drag, startPoint x: 524, startPoint y: 180, endPoint x: 534, endPoint y: 267, distance: 87.9
click at [534, 267] on div at bounding box center [542, 242] width 131 height 291
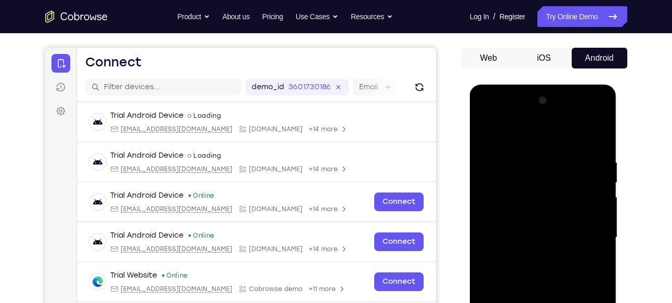
click at [540, 164] on div at bounding box center [542, 237] width 131 height 291
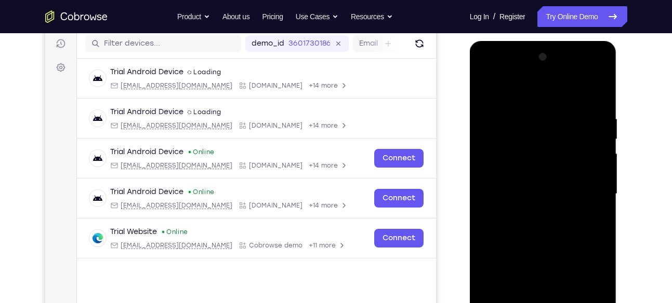
scroll to position [132, 0]
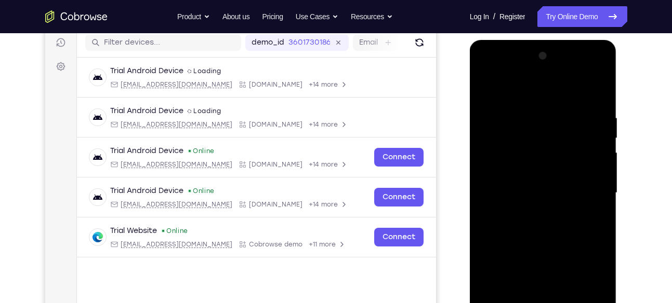
click at [481, 100] on div at bounding box center [542, 193] width 131 height 291
click at [534, 89] on div at bounding box center [542, 193] width 131 height 291
click at [544, 130] on div at bounding box center [542, 193] width 131 height 291
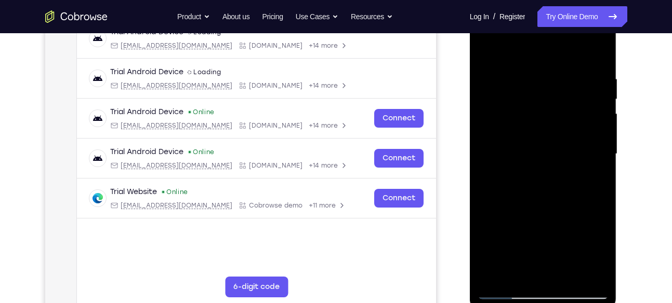
scroll to position [172, 0]
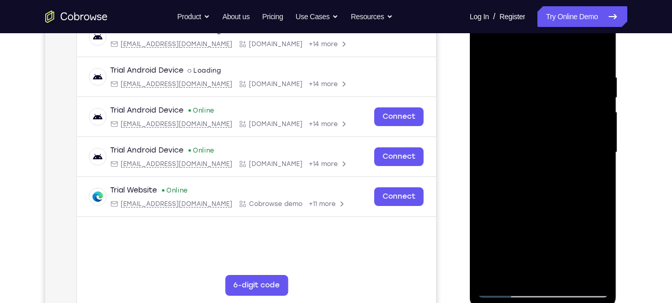
drag, startPoint x: 531, startPoint y: 163, endPoint x: 528, endPoint y: 92, distance: 70.7
click at [528, 92] on div at bounding box center [542, 152] width 131 height 291
click at [554, 202] on div at bounding box center [542, 152] width 131 height 291
drag, startPoint x: 587, startPoint y: 118, endPoint x: 512, endPoint y: 117, distance: 74.8
click at [512, 117] on div at bounding box center [542, 152] width 131 height 291
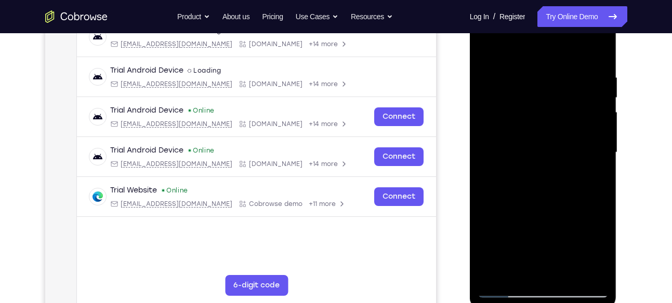
drag, startPoint x: 579, startPoint y: 97, endPoint x: 579, endPoint y: 205, distance: 108.0
click at [579, 205] on div at bounding box center [542, 152] width 131 height 291
click at [601, 48] on div at bounding box center [542, 152] width 131 height 291
click at [575, 71] on div at bounding box center [542, 152] width 131 height 291
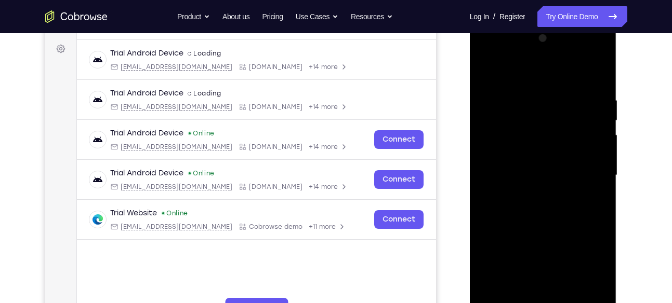
scroll to position [150, 0]
drag, startPoint x: 554, startPoint y: 135, endPoint x: 613, endPoint y: 123, distance: 60.4
click at [613, 123] on div at bounding box center [543, 177] width 147 height 310
drag, startPoint x: 566, startPoint y: 150, endPoint x: 560, endPoint y: 66, distance: 83.8
click at [560, 66] on div at bounding box center [542, 175] width 131 height 291
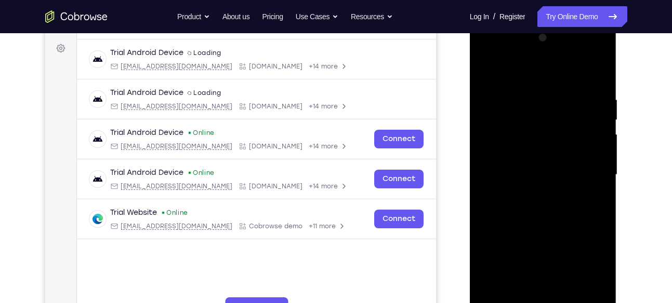
drag, startPoint x: 561, startPoint y: 162, endPoint x: 560, endPoint y: 105, distance: 56.1
click at [560, 105] on div at bounding box center [542, 175] width 131 height 291
drag, startPoint x: 567, startPoint y: 100, endPoint x: 564, endPoint y: 217, distance: 116.4
click at [564, 217] on div at bounding box center [542, 175] width 131 height 291
drag, startPoint x: 577, startPoint y: 145, endPoint x: 501, endPoint y: 141, distance: 75.9
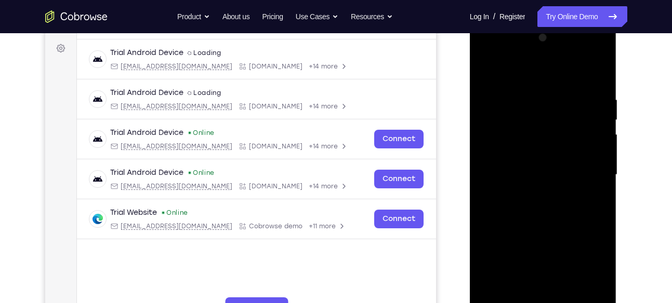
click at [501, 141] on div at bounding box center [542, 175] width 131 height 291
click at [542, 146] on div at bounding box center [542, 175] width 131 height 291
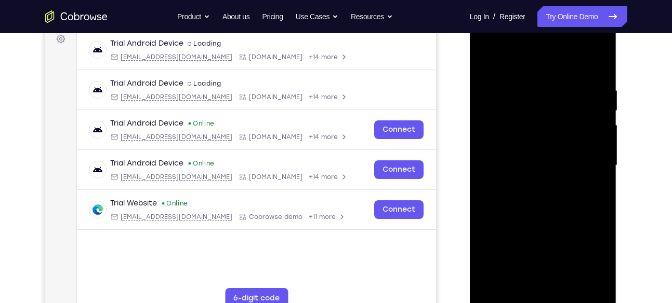
scroll to position [164, 0]
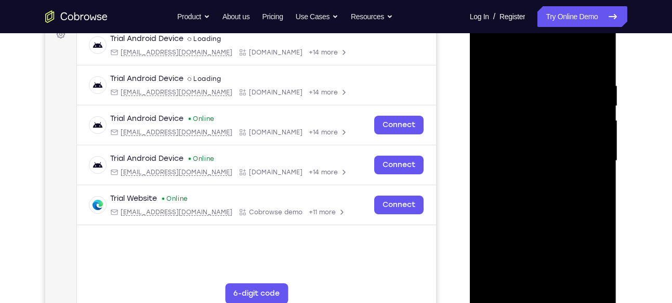
click at [545, 132] on div at bounding box center [542, 161] width 131 height 291
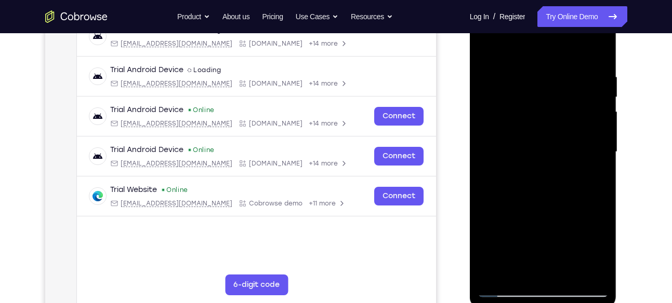
scroll to position [168, 0]
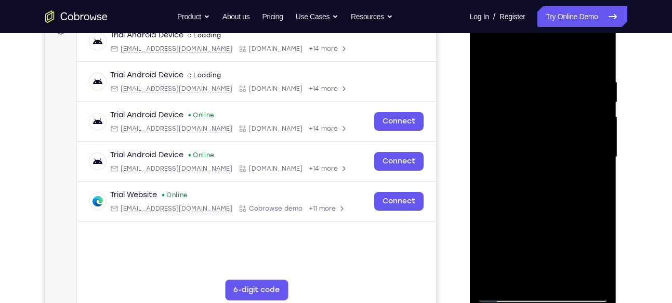
click at [544, 131] on div at bounding box center [542, 157] width 131 height 291
click at [558, 111] on div at bounding box center [542, 157] width 131 height 291
click at [590, 104] on div at bounding box center [542, 157] width 131 height 291
drag, startPoint x: 572, startPoint y: 111, endPoint x: 516, endPoint y: 109, distance: 56.1
click at [516, 109] on div at bounding box center [542, 157] width 131 height 291
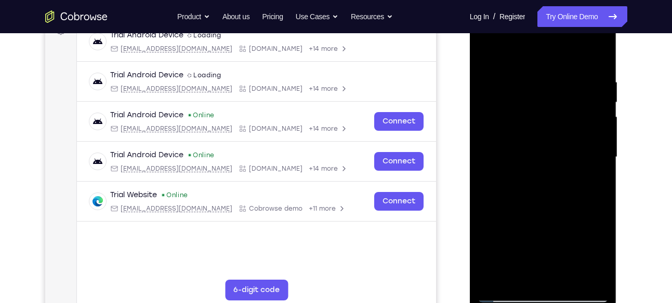
click at [566, 87] on div at bounding box center [542, 157] width 131 height 291
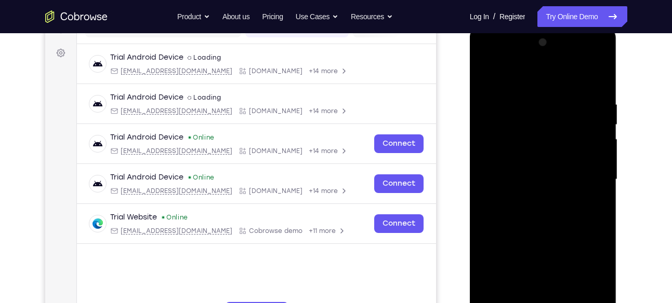
scroll to position [144, 0]
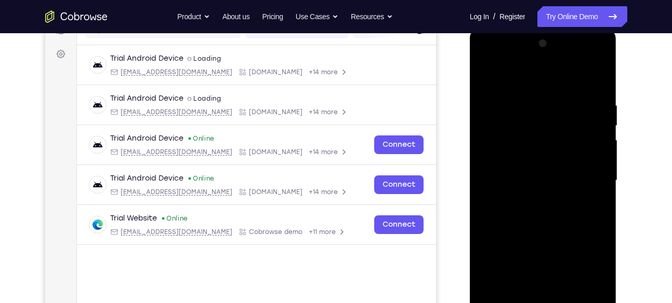
drag, startPoint x: 539, startPoint y: 105, endPoint x: 611, endPoint y: 101, distance: 72.3
click at [611, 101] on div at bounding box center [543, 183] width 147 height 310
click at [484, 59] on div at bounding box center [542, 180] width 131 height 291
click at [531, 121] on div at bounding box center [542, 180] width 131 height 291
click at [520, 76] on div at bounding box center [542, 180] width 131 height 291
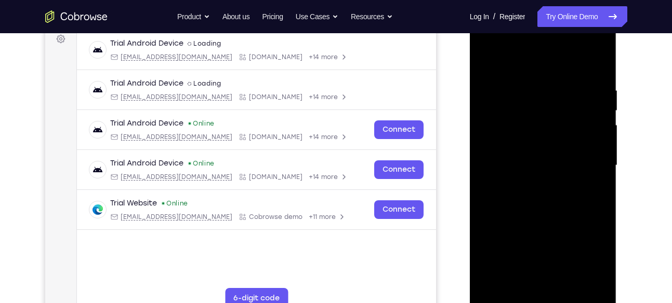
scroll to position [163, 0]
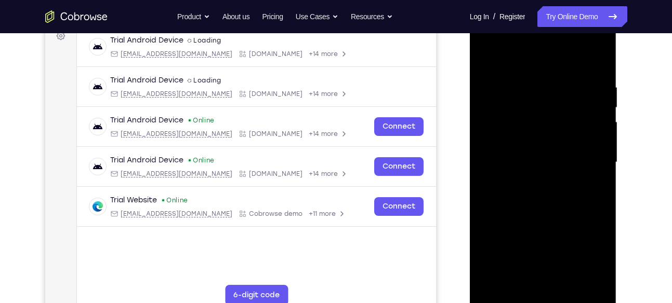
click at [481, 98] on div at bounding box center [542, 162] width 131 height 291
click at [510, 95] on div at bounding box center [542, 162] width 131 height 291
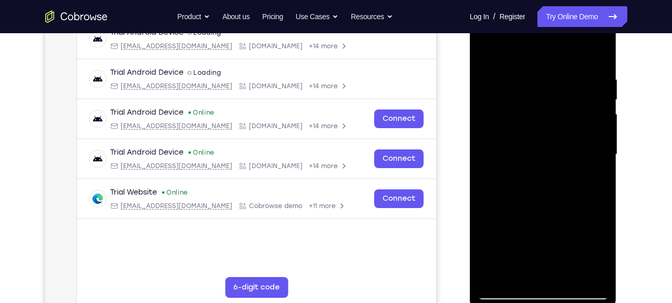
scroll to position [163, 0]
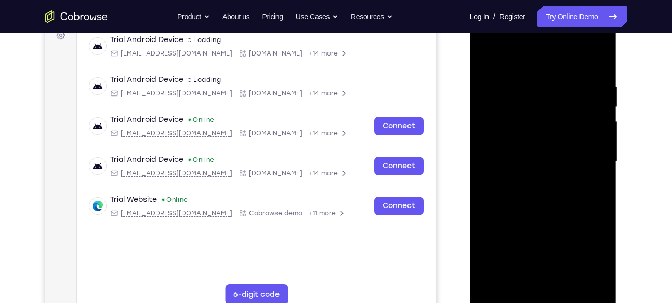
click at [514, 92] on div at bounding box center [542, 162] width 131 height 291
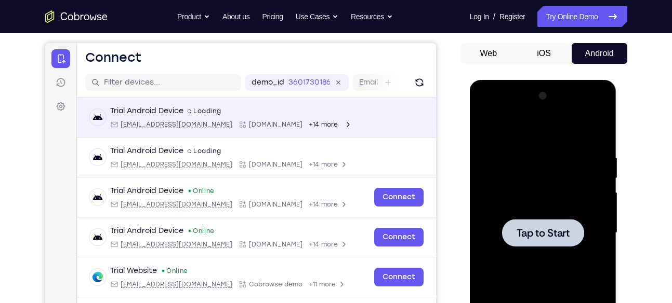
scroll to position [91, 0]
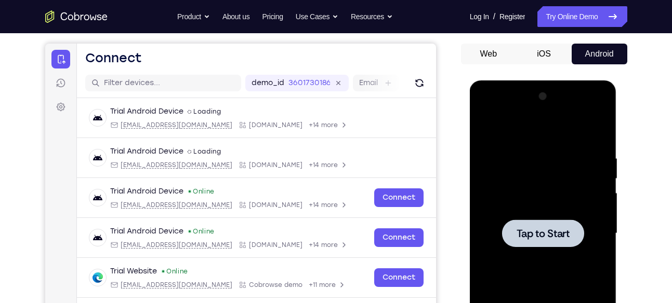
click at [539, 234] on span "Tap to Start" at bounding box center [542, 234] width 53 height 10
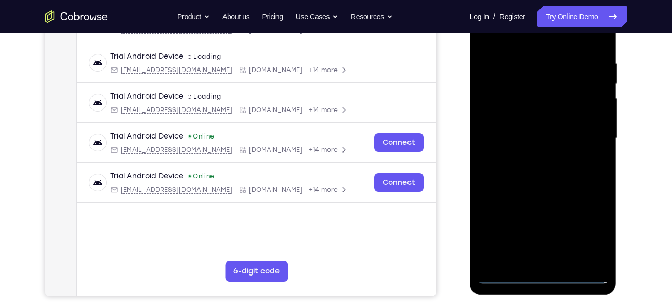
scroll to position [189, 0]
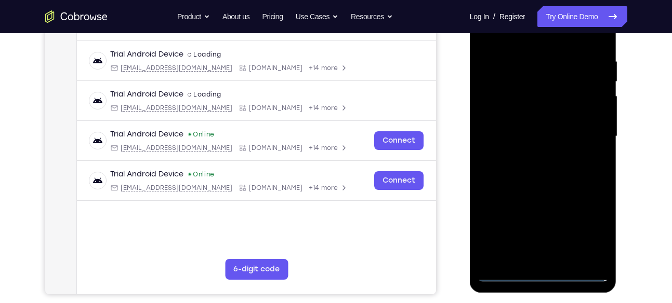
click at [544, 275] on div at bounding box center [542, 136] width 131 height 291
click at [585, 230] on div at bounding box center [542, 136] width 131 height 291
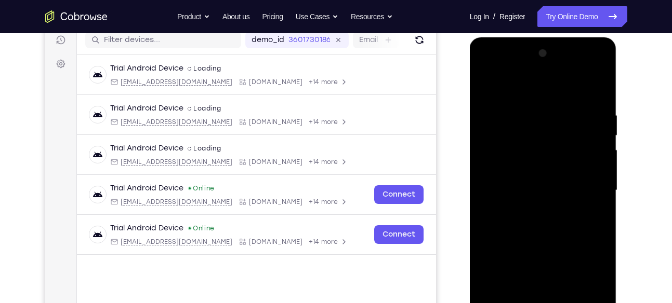
scroll to position [128, 0]
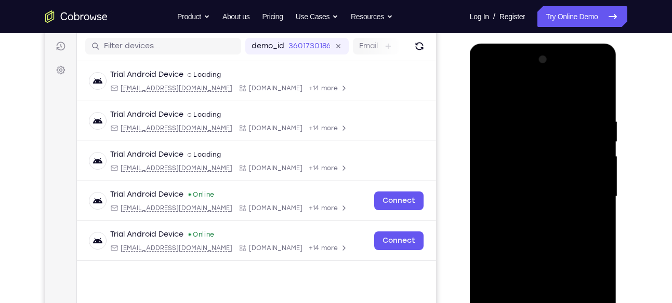
click at [532, 97] on div at bounding box center [542, 196] width 131 height 291
click at [585, 192] on div at bounding box center [542, 196] width 131 height 291
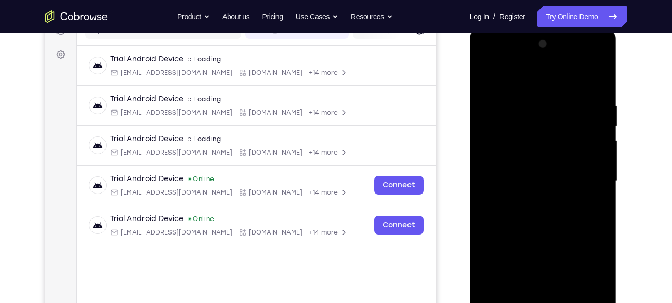
scroll to position [144, 0]
click at [530, 197] on div at bounding box center [542, 180] width 131 height 291
click at [523, 169] on div at bounding box center [542, 180] width 131 height 291
click at [532, 162] on div at bounding box center [542, 180] width 131 height 291
click at [532, 180] on div at bounding box center [542, 180] width 131 height 291
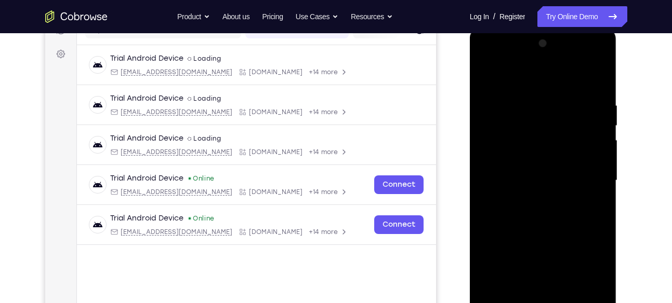
click at [543, 220] on div at bounding box center [542, 180] width 131 height 291
click at [546, 211] on div at bounding box center [542, 180] width 131 height 291
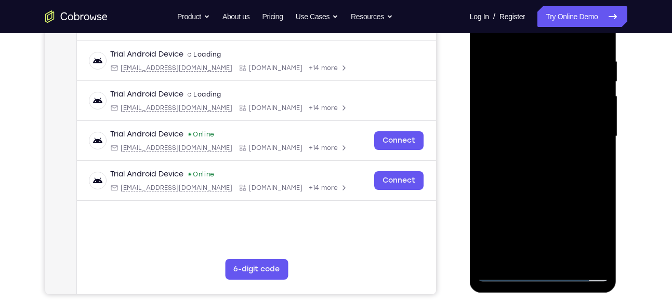
scroll to position [189, 0]
click at [557, 181] on div at bounding box center [542, 136] width 131 height 291
click at [566, 254] on div at bounding box center [542, 136] width 131 height 291
click at [566, 189] on div at bounding box center [542, 136] width 131 height 291
click at [567, 133] on div at bounding box center [542, 136] width 131 height 291
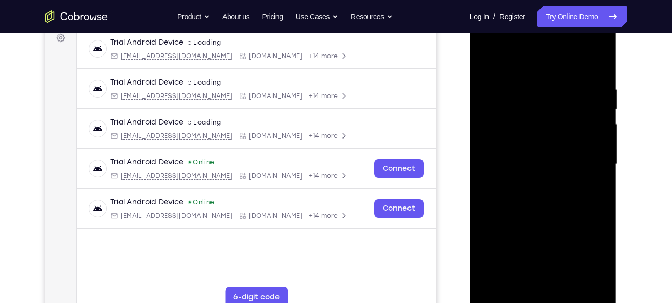
scroll to position [148, 0]
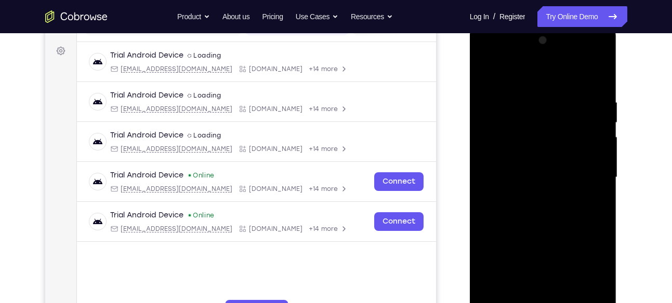
click at [486, 74] on div at bounding box center [542, 177] width 131 height 291
click at [485, 56] on div at bounding box center [542, 177] width 131 height 291
click at [521, 123] on div at bounding box center [542, 177] width 131 height 291
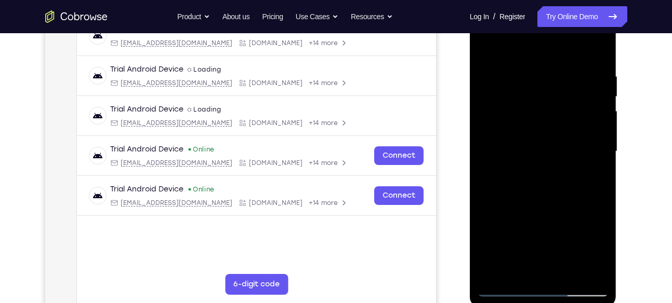
scroll to position [144, 0]
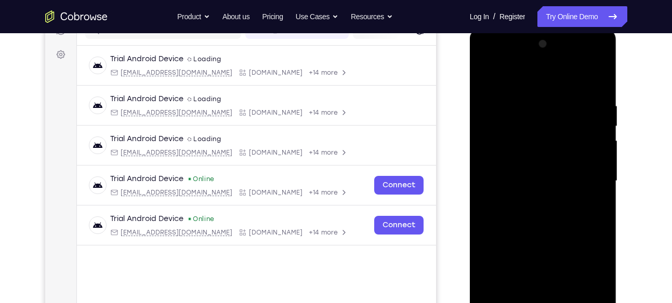
click at [599, 60] on div at bounding box center [542, 181] width 131 height 291
click at [558, 255] on div at bounding box center [542, 181] width 131 height 291
click at [481, 97] on div at bounding box center [542, 181] width 131 height 291
click at [501, 115] on div at bounding box center [542, 181] width 131 height 291
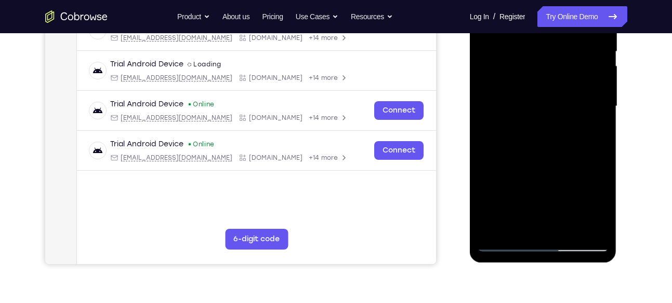
scroll to position [220, 0]
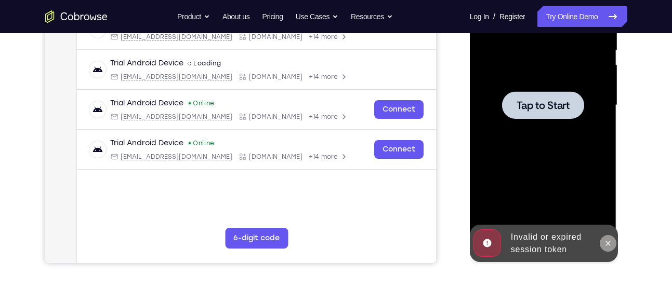
click at [605, 244] on icon at bounding box center [608, 243] width 8 height 8
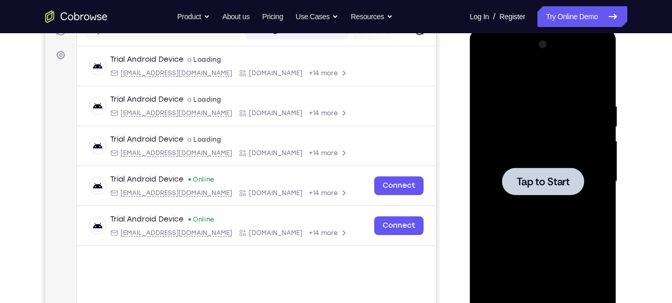
scroll to position [143, 0]
click at [540, 177] on span "Tap to Start" at bounding box center [542, 182] width 53 height 10
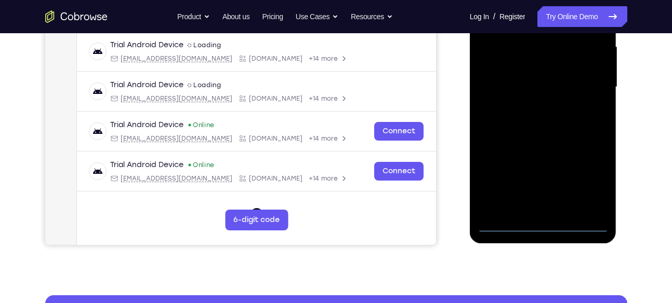
scroll to position [243, 0]
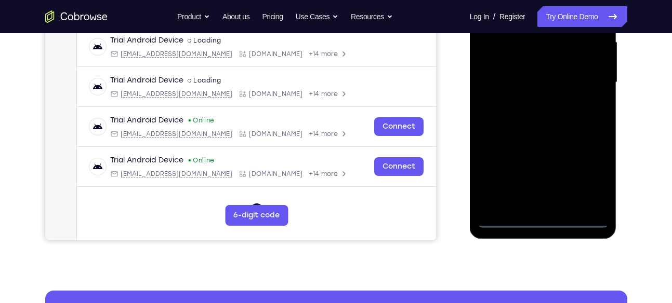
click at [544, 218] on div at bounding box center [542, 82] width 131 height 291
click at [585, 176] on div at bounding box center [542, 82] width 131 height 291
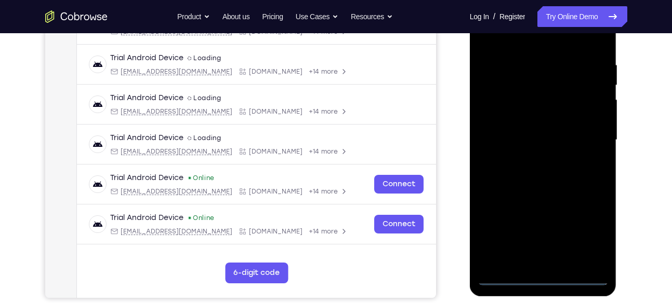
scroll to position [151, 0]
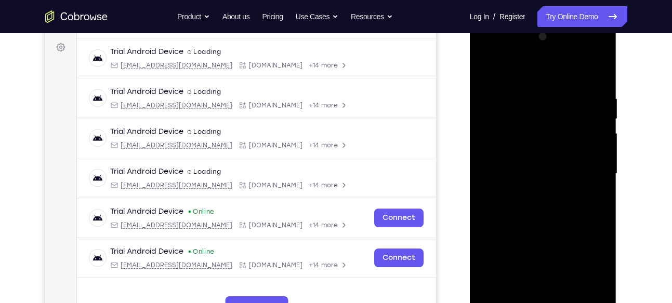
click at [529, 73] on div at bounding box center [542, 174] width 131 height 291
click at [586, 166] on div at bounding box center [542, 174] width 131 height 291
click at [532, 194] on div at bounding box center [542, 174] width 131 height 291
click at [520, 164] on div at bounding box center [542, 174] width 131 height 291
click at [533, 152] on div at bounding box center [542, 174] width 131 height 291
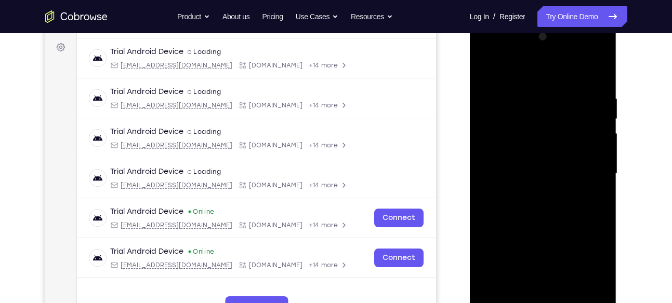
click at [533, 175] on div at bounding box center [542, 174] width 131 height 291
click at [530, 208] on div at bounding box center [542, 174] width 131 height 291
click at [535, 205] on div at bounding box center [542, 174] width 131 height 291
click at [488, 52] on div at bounding box center [542, 174] width 131 height 291
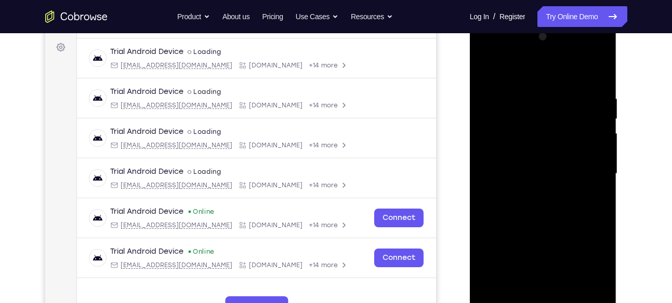
click at [516, 111] on div at bounding box center [542, 174] width 131 height 291
click at [599, 52] on div at bounding box center [542, 174] width 131 height 291
click at [557, 248] on div at bounding box center [542, 174] width 131 height 291
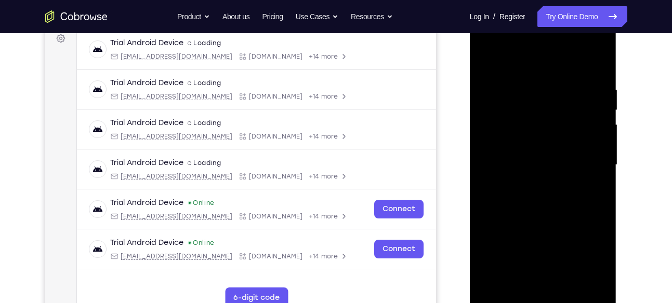
scroll to position [161, 0]
click at [479, 81] on div at bounding box center [542, 164] width 131 height 291
click at [504, 98] on div at bounding box center [542, 164] width 131 height 291
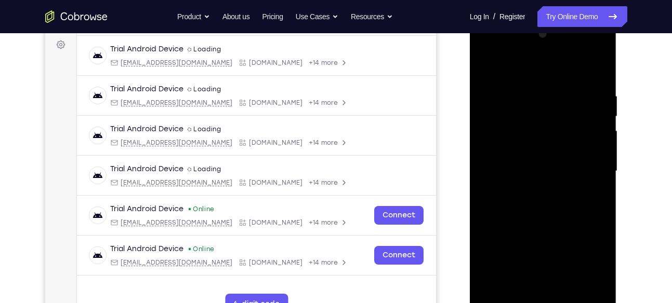
scroll to position [154, 0]
drag, startPoint x: 500, startPoint y: 122, endPoint x: 582, endPoint y: 126, distance: 82.1
click at [582, 126] on div at bounding box center [542, 170] width 131 height 291
drag, startPoint x: 523, startPoint y: 91, endPoint x: 552, endPoint y: 256, distance: 167.2
click at [552, 256] on div at bounding box center [542, 170] width 131 height 291
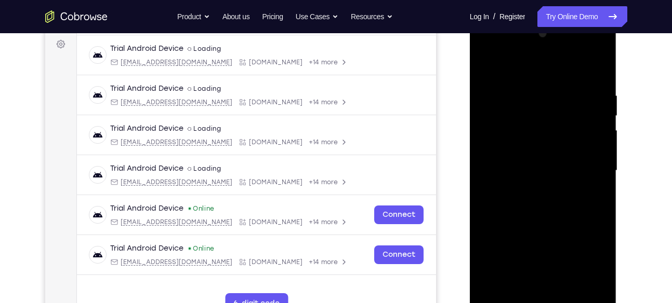
click at [488, 98] on div at bounding box center [542, 170] width 131 height 291
drag, startPoint x: 582, startPoint y: 114, endPoint x: 487, endPoint y: 122, distance: 95.3
click at [487, 122] on div at bounding box center [542, 170] width 131 height 291
click at [527, 77] on div at bounding box center [542, 170] width 131 height 291
click at [533, 115] on div at bounding box center [542, 170] width 131 height 291
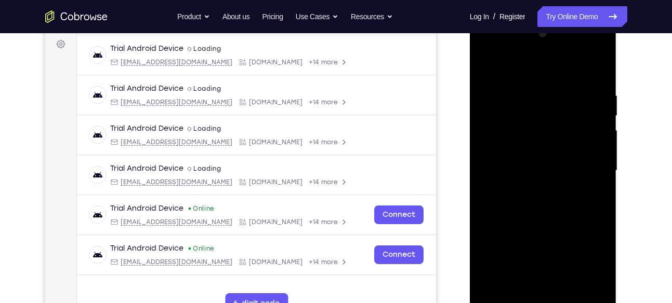
drag, startPoint x: 553, startPoint y: 216, endPoint x: 534, endPoint y: 129, distance: 88.7
click at [534, 129] on div at bounding box center [542, 170] width 131 height 291
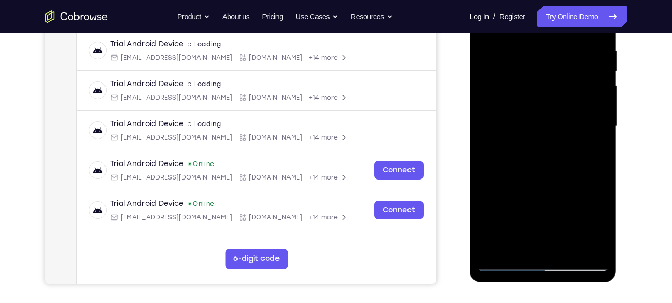
scroll to position [200, 0]
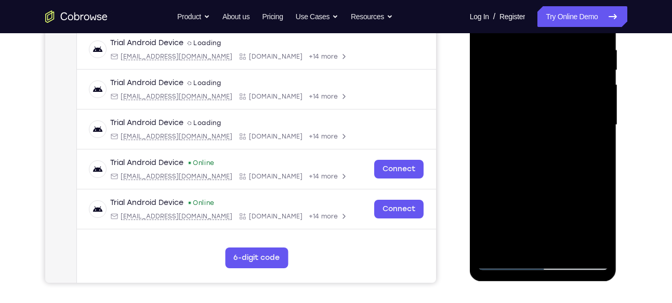
click at [518, 213] on div at bounding box center [542, 125] width 131 height 291
click at [568, 220] on div at bounding box center [542, 125] width 131 height 291
click at [521, 208] on div at bounding box center [542, 125] width 131 height 291
drag, startPoint x: 546, startPoint y: 132, endPoint x: 599, endPoint y: 127, distance: 53.2
click at [599, 127] on div at bounding box center [542, 125] width 131 height 291
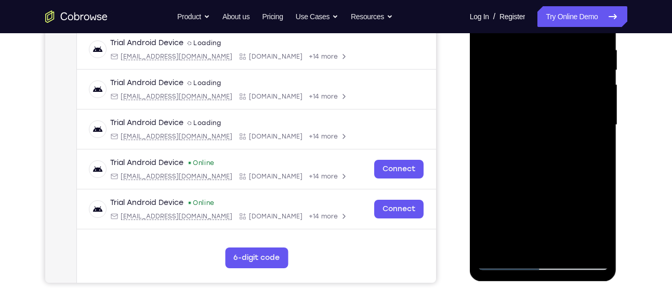
click at [534, 190] on div at bounding box center [542, 125] width 131 height 291
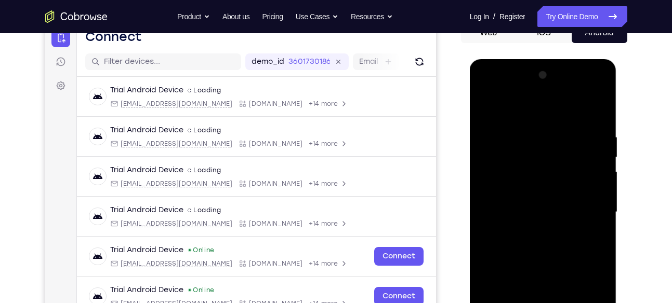
scroll to position [111, 0]
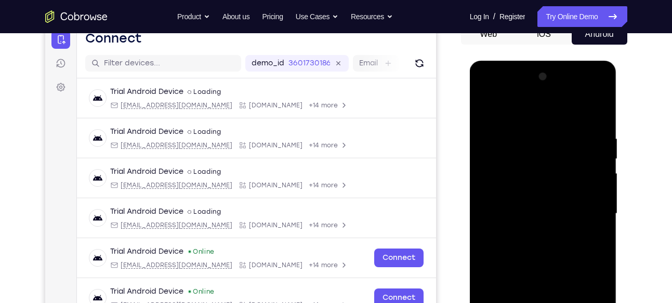
click at [534, 181] on div at bounding box center [542, 214] width 131 height 291
click at [577, 184] on div at bounding box center [542, 214] width 131 height 291
drag, startPoint x: 582, startPoint y: 145, endPoint x: 562, endPoint y: 231, distance: 87.6
click at [562, 231] on div at bounding box center [542, 214] width 131 height 291
drag, startPoint x: 576, startPoint y: 180, endPoint x: 499, endPoint y: 180, distance: 76.9
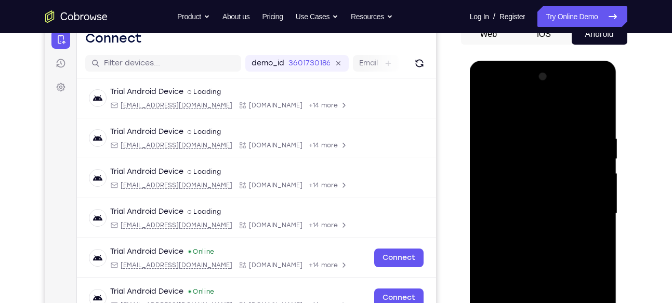
click at [499, 180] on div at bounding box center [542, 214] width 131 height 291
drag, startPoint x: 560, startPoint y: 207, endPoint x: 515, endPoint y: 207, distance: 44.7
click at [515, 207] on div at bounding box center [542, 214] width 131 height 291
drag, startPoint x: 539, startPoint y: 221, endPoint x: 545, endPoint y: 126, distance: 95.2
click at [545, 126] on div at bounding box center [542, 214] width 131 height 291
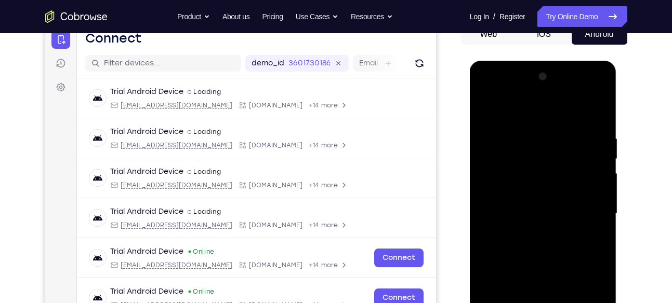
drag, startPoint x: 548, startPoint y: 211, endPoint x: 649, endPoint y: 196, distance: 101.9
click at [618, 196] on html "Online web based iOS Simulators and Android Emulators. Run iPhone, iPad, Mobile…" at bounding box center [544, 217] width 148 height 312
drag, startPoint x: 594, startPoint y: 184, endPoint x: 511, endPoint y: 180, distance: 82.7
click at [511, 180] on div at bounding box center [542, 214] width 131 height 291
click at [544, 195] on div at bounding box center [542, 214] width 131 height 291
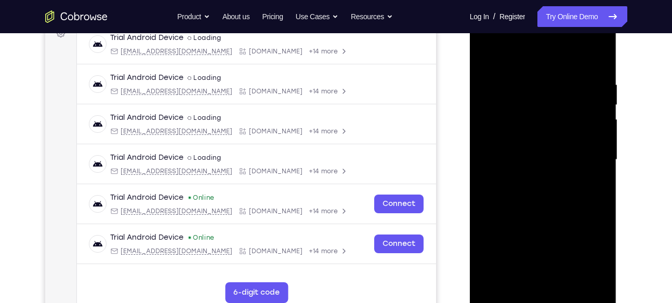
scroll to position [166, 0]
drag, startPoint x: 513, startPoint y: 217, endPoint x: 517, endPoint y: 135, distance: 81.7
click at [517, 135] on div at bounding box center [542, 159] width 131 height 291
click at [530, 163] on div at bounding box center [542, 159] width 131 height 291
click at [589, 60] on div at bounding box center [542, 159] width 131 height 291
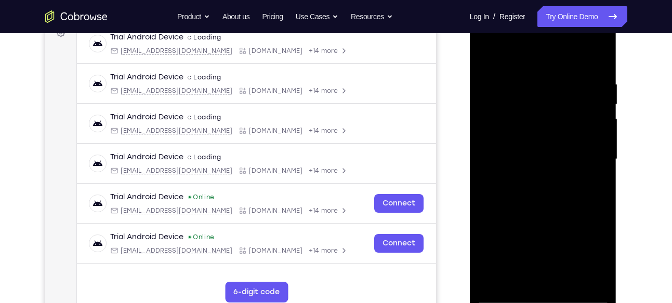
click at [598, 86] on div at bounding box center [542, 159] width 131 height 291
click at [570, 87] on div at bounding box center [542, 159] width 131 height 291
click at [525, 261] on div at bounding box center [542, 159] width 131 height 291
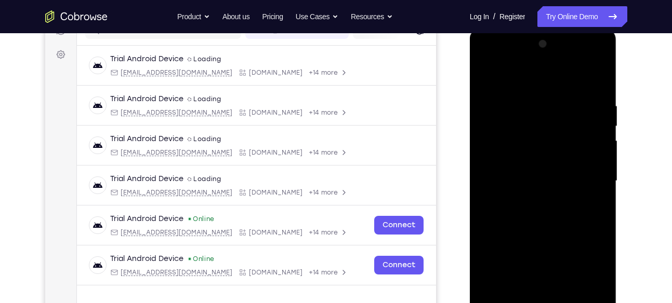
scroll to position [178, 0]
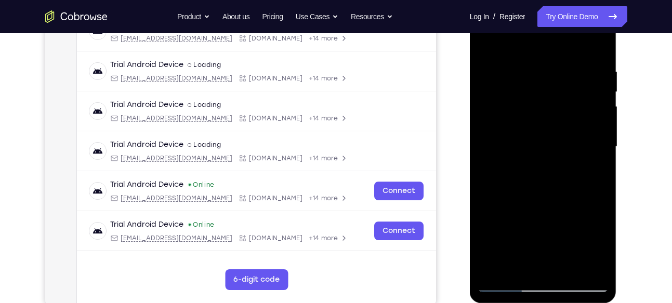
click at [493, 267] on div at bounding box center [542, 147] width 131 height 291
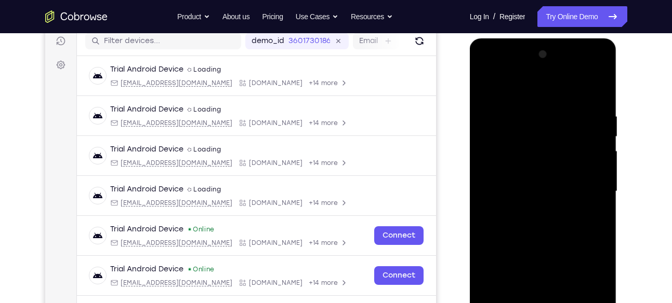
scroll to position [206, 0]
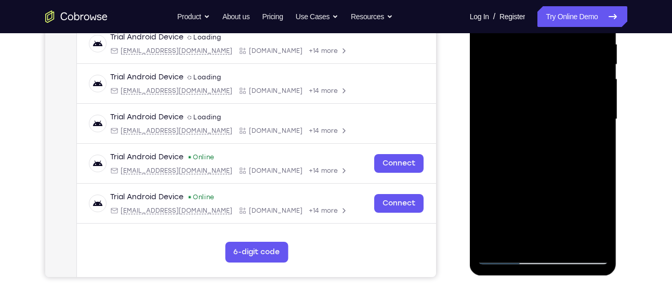
click at [504, 254] on div at bounding box center [542, 119] width 131 height 291
click at [595, 237] on div at bounding box center [542, 119] width 131 height 291
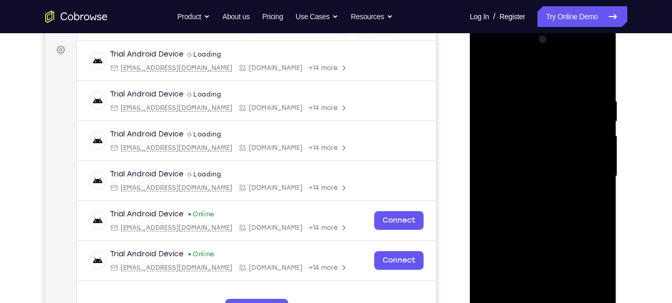
scroll to position [218, 0]
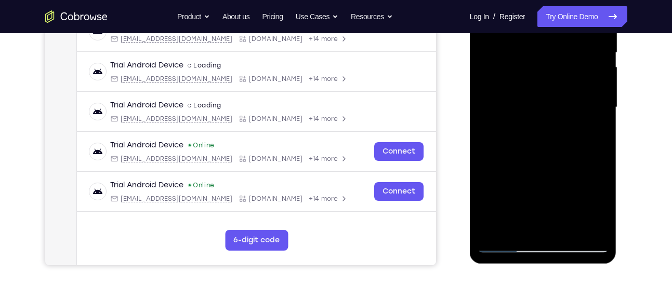
click at [592, 227] on div at bounding box center [542, 107] width 131 height 291
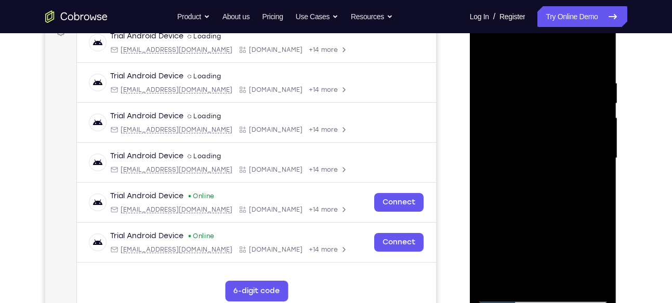
scroll to position [166, 0]
click at [542, 278] on div at bounding box center [542, 159] width 131 height 291
click at [585, 166] on div at bounding box center [542, 159] width 131 height 291
click at [505, 293] on div at bounding box center [542, 159] width 131 height 291
click at [503, 295] on div at bounding box center [542, 159] width 131 height 291
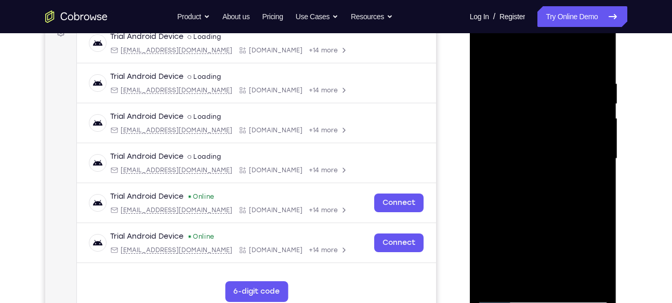
click at [505, 292] on div at bounding box center [542, 159] width 131 height 291
click at [505, 296] on div at bounding box center [542, 159] width 131 height 291
click at [600, 87] on div at bounding box center [542, 159] width 131 height 291
click at [578, 89] on div at bounding box center [542, 159] width 131 height 291
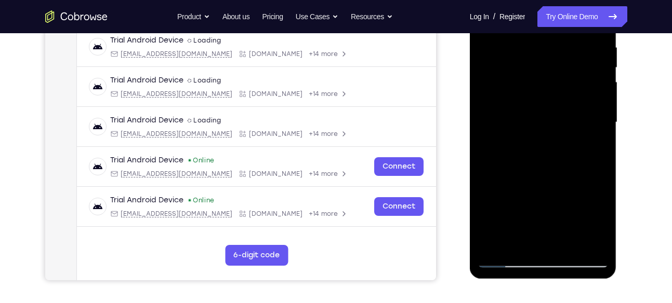
scroll to position [204, 0]
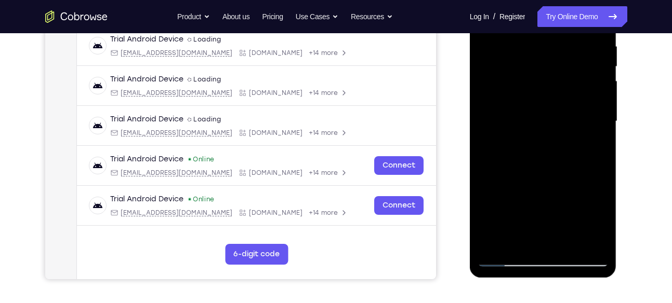
click at [525, 225] on div at bounding box center [542, 121] width 131 height 291
click at [566, 137] on div at bounding box center [542, 121] width 131 height 291
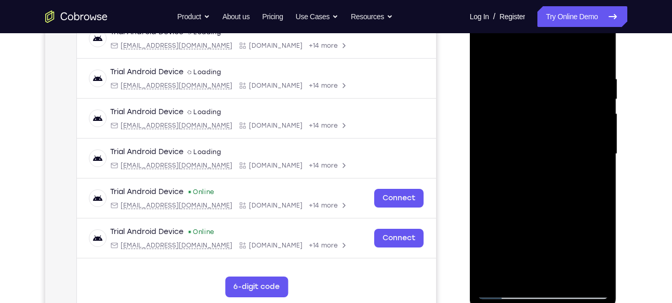
scroll to position [173, 0]
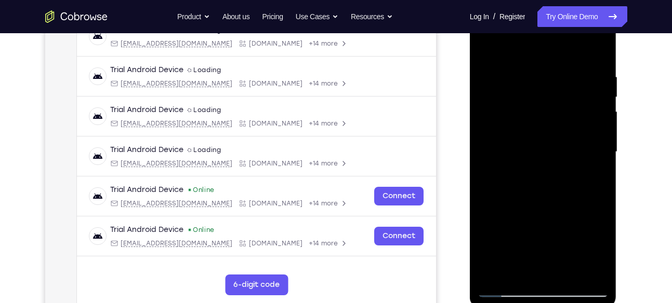
click at [528, 114] on div at bounding box center [542, 152] width 131 height 291
drag, startPoint x: 547, startPoint y: 166, endPoint x: 555, endPoint y: 53, distance: 113.5
click at [555, 53] on div at bounding box center [542, 152] width 131 height 291
click at [578, 267] on div at bounding box center [542, 152] width 131 height 291
click at [593, 266] on div at bounding box center [542, 152] width 131 height 291
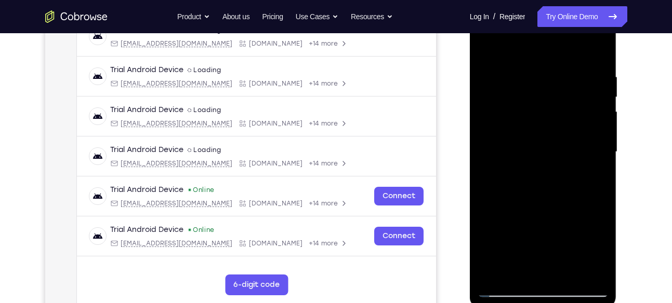
click at [582, 267] on div at bounding box center [542, 152] width 131 height 291
click at [572, 167] on div at bounding box center [542, 152] width 131 height 291
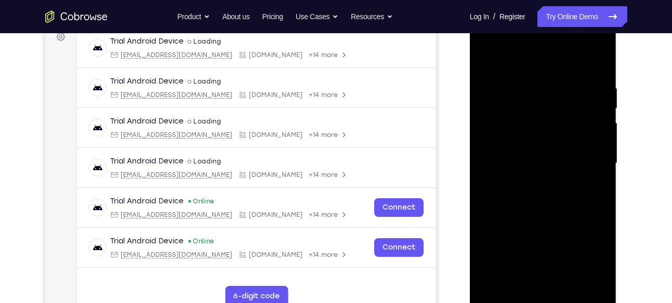
scroll to position [162, 0]
click at [521, 129] on div at bounding box center [542, 163] width 131 height 291
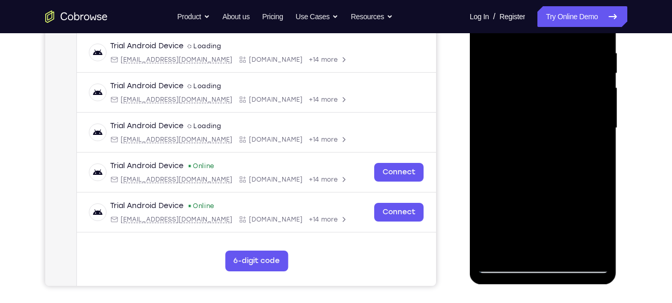
scroll to position [219, 0]
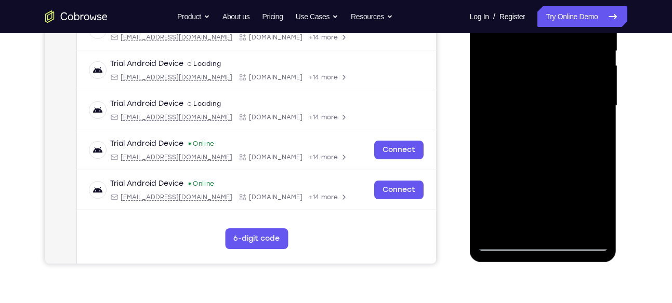
click at [543, 243] on div at bounding box center [542, 106] width 131 height 291
click at [588, 186] on div at bounding box center [542, 106] width 131 height 291
click at [588, 192] on div at bounding box center [542, 106] width 131 height 291
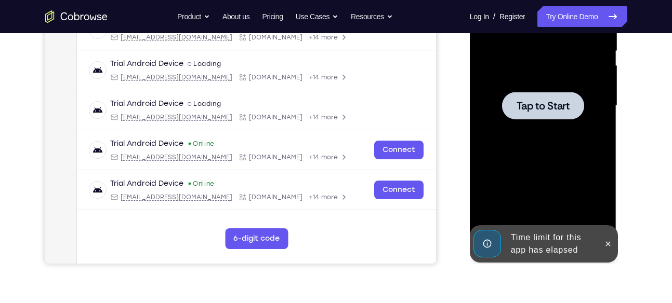
scroll to position [192, 0]
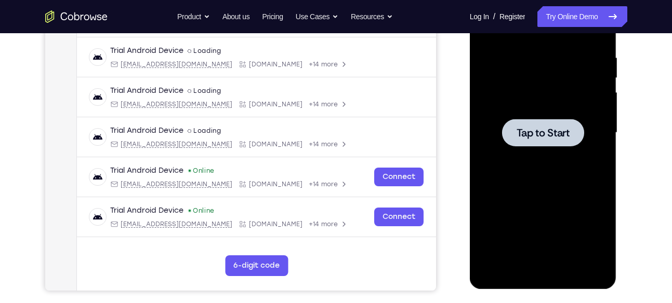
click at [558, 137] on span "Tap to Start" at bounding box center [542, 133] width 53 height 10
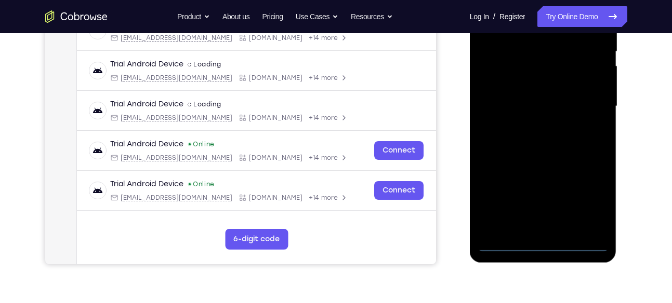
scroll to position [223, 0]
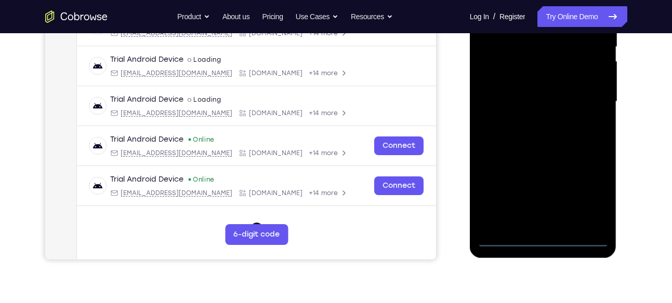
click at [545, 237] on div at bounding box center [542, 101] width 131 height 291
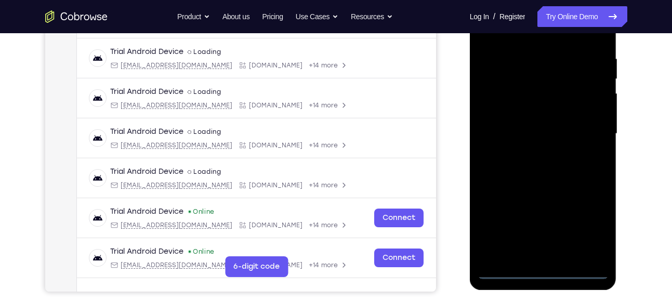
scroll to position [190, 0]
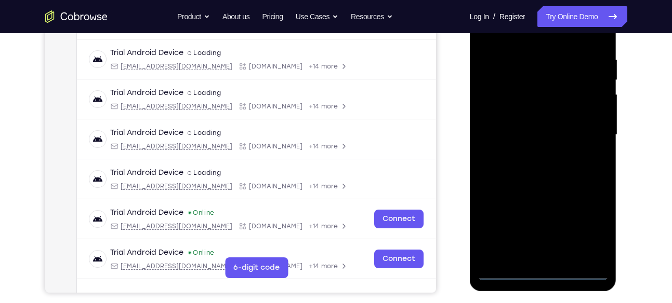
click at [587, 224] on div at bounding box center [542, 135] width 131 height 291
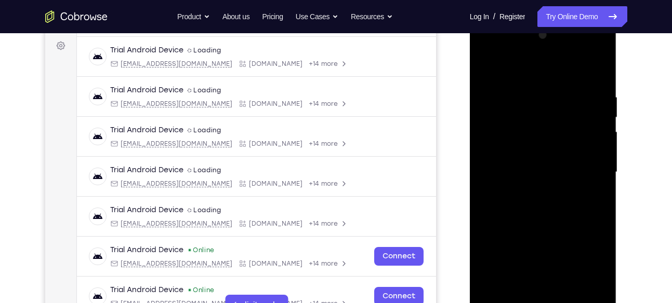
scroll to position [142, 0]
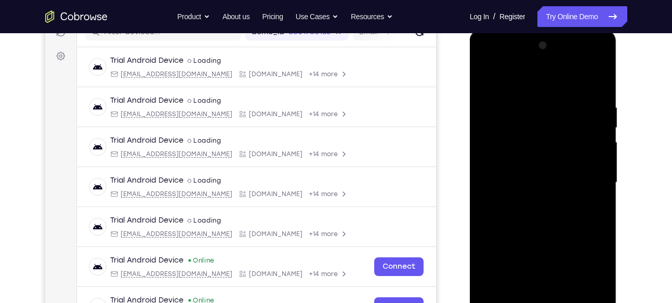
click at [534, 81] on div at bounding box center [542, 182] width 131 height 291
click at [589, 177] on div at bounding box center [542, 182] width 131 height 291
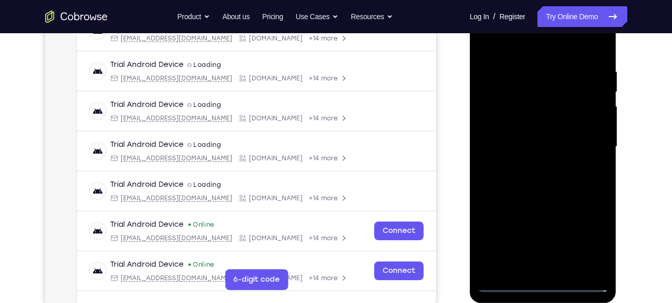
scroll to position [179, 0]
click at [528, 268] on div at bounding box center [542, 146] width 131 height 291
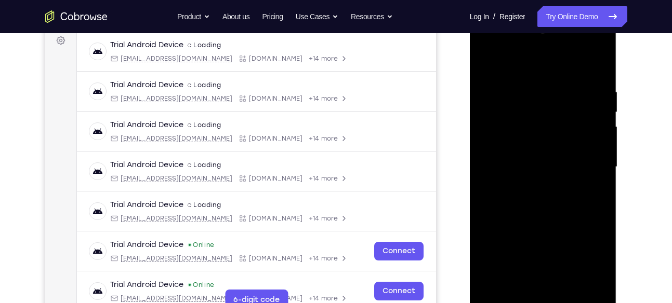
scroll to position [157, 0]
click at [511, 152] on div at bounding box center [542, 167] width 131 height 291
click at [521, 144] on div at bounding box center [542, 167] width 131 height 291
click at [488, 43] on div at bounding box center [542, 167] width 131 height 291
click at [522, 107] on div at bounding box center [542, 167] width 131 height 291
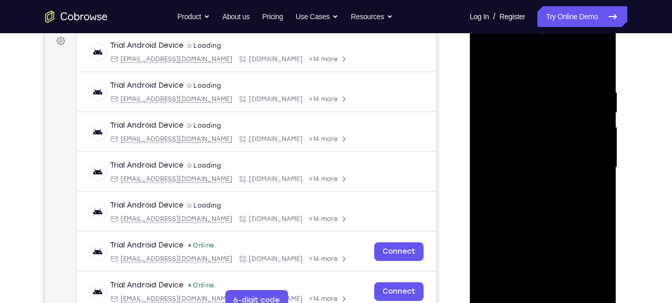
click at [598, 45] on div at bounding box center [542, 167] width 131 height 291
click at [568, 244] on div at bounding box center [542, 167] width 131 height 291
drag, startPoint x: 531, startPoint y: 67, endPoint x: 544, endPoint y: 34, distance: 35.7
click at [544, 34] on div at bounding box center [542, 167] width 131 height 291
click at [545, 64] on div at bounding box center [542, 167] width 131 height 291
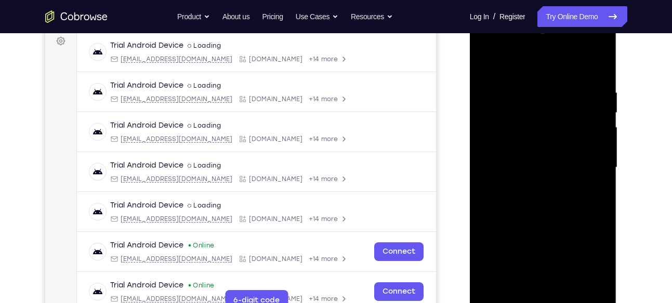
click at [549, 102] on div at bounding box center [542, 167] width 131 height 291
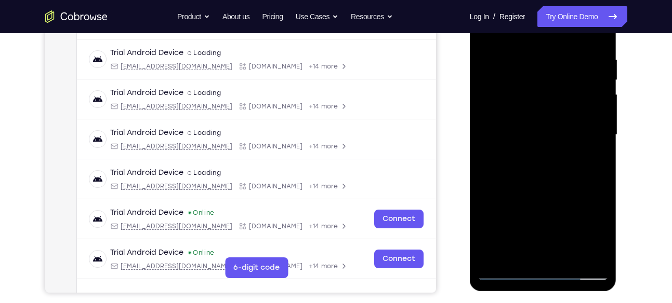
scroll to position [195, 0]
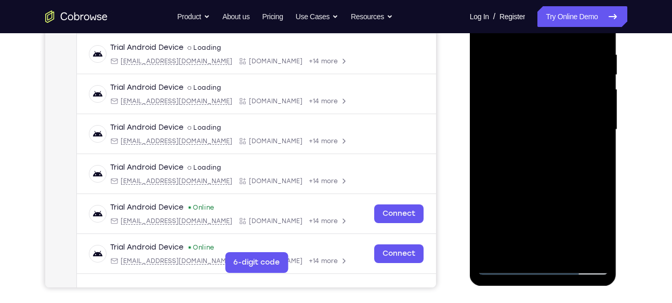
drag, startPoint x: 525, startPoint y: 205, endPoint x: 525, endPoint y: 128, distance: 77.4
click at [525, 128] on div at bounding box center [542, 129] width 131 height 291
click at [552, 171] on div at bounding box center [542, 129] width 131 height 291
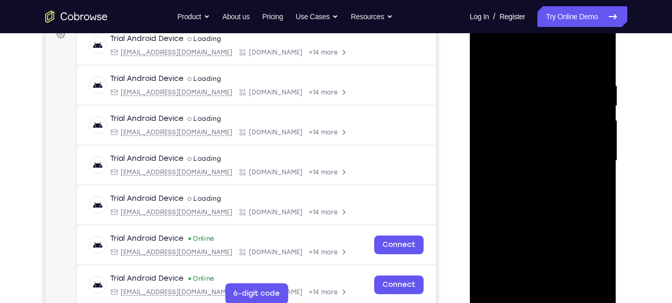
scroll to position [164, 0]
drag, startPoint x: 581, startPoint y: 127, endPoint x: 525, endPoint y: 140, distance: 57.5
click at [525, 140] on div at bounding box center [542, 161] width 131 height 291
drag, startPoint x: 569, startPoint y: 120, endPoint x: 567, endPoint y: 219, distance: 99.2
click at [567, 219] on div at bounding box center [542, 161] width 131 height 291
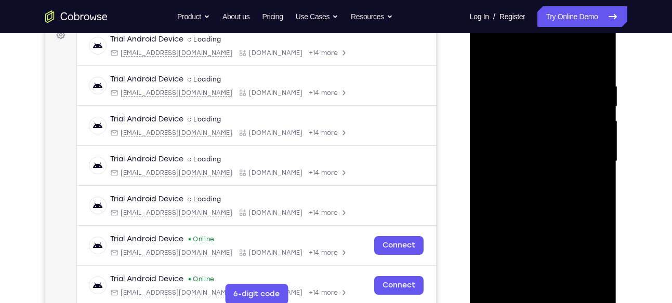
drag, startPoint x: 585, startPoint y: 127, endPoint x: 571, endPoint y: 212, distance: 85.9
click at [571, 212] on div at bounding box center [542, 161] width 131 height 291
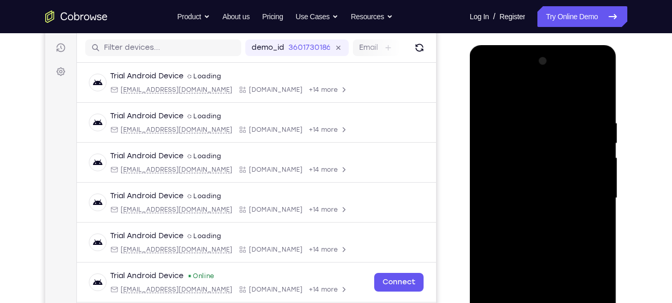
scroll to position [126, 0]
click at [605, 94] on div at bounding box center [542, 199] width 131 height 291
click at [584, 118] on div at bounding box center [542, 199] width 131 height 291
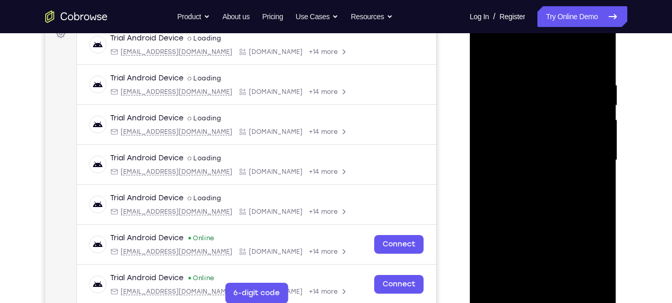
scroll to position [150, 0]
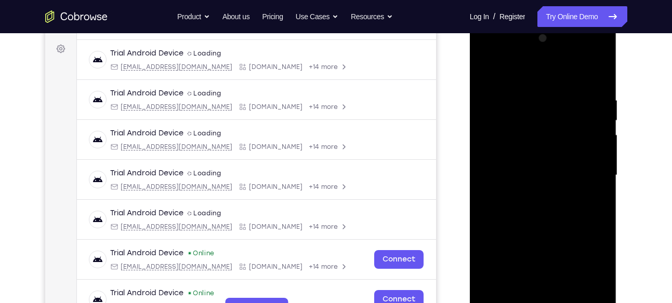
click at [568, 177] on div at bounding box center [542, 175] width 131 height 291
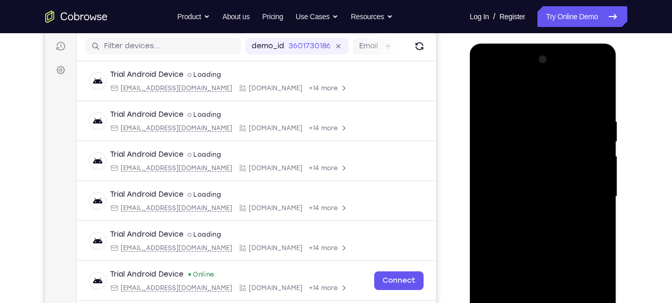
scroll to position [128, 0]
click at [538, 239] on div at bounding box center [542, 197] width 131 height 291
drag, startPoint x: 595, startPoint y: 118, endPoint x: 570, endPoint y: 222, distance: 106.8
click at [570, 222] on div at bounding box center [542, 197] width 131 height 291
drag, startPoint x: 593, startPoint y: 154, endPoint x: 492, endPoint y: 178, distance: 103.6
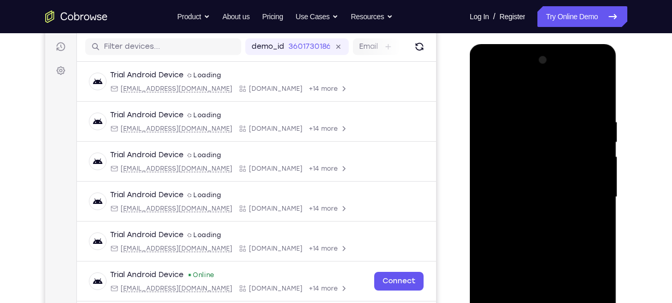
click at [492, 178] on div at bounding box center [542, 197] width 131 height 291
click at [600, 90] on div at bounding box center [542, 197] width 131 height 291
click at [497, 214] on div at bounding box center [542, 197] width 131 height 291
drag, startPoint x: 509, startPoint y: 287, endPoint x: 576, endPoint y: 273, distance: 67.8
click at [576, 273] on div at bounding box center [542, 197] width 131 height 291
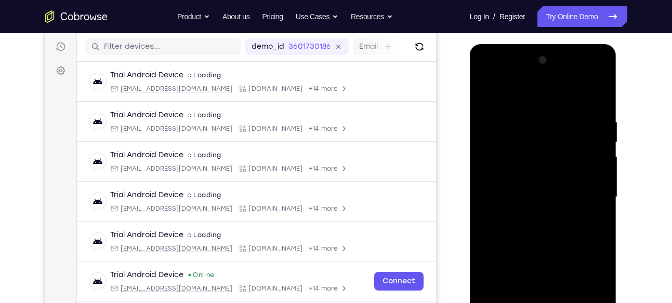
drag, startPoint x: 576, startPoint y: 163, endPoint x: 509, endPoint y: 168, distance: 67.2
click at [509, 168] on div at bounding box center [542, 197] width 131 height 291
click at [586, 92] on div at bounding box center [542, 197] width 131 height 291
click at [574, 223] on div at bounding box center [542, 197] width 131 height 291
drag, startPoint x: 574, startPoint y: 142, endPoint x: 551, endPoint y: 221, distance: 81.8
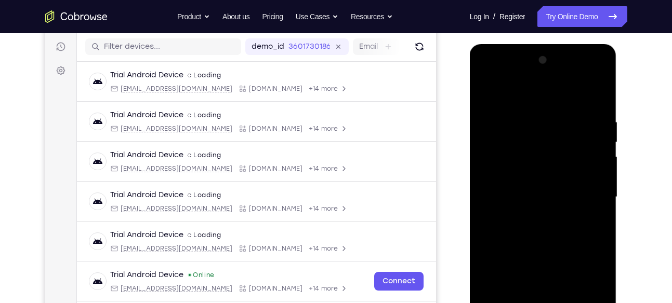
click at [551, 221] on div at bounding box center [542, 197] width 131 height 291
drag, startPoint x: 568, startPoint y: 137, endPoint x: 475, endPoint y: 156, distance: 95.0
click at [475, 156] on div at bounding box center [543, 199] width 147 height 310
click at [597, 122] on div at bounding box center [542, 197] width 131 height 291
click at [531, 75] on div at bounding box center [542, 197] width 131 height 291
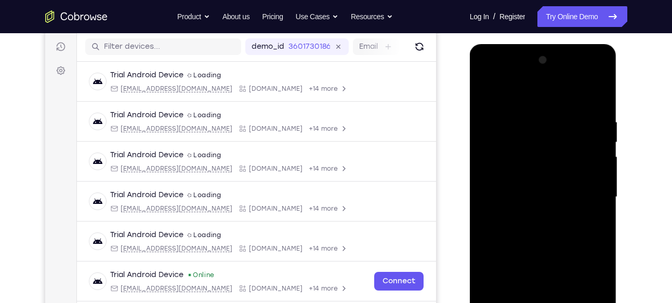
click at [496, 135] on div at bounding box center [542, 197] width 131 height 291
click at [499, 176] on div at bounding box center [542, 197] width 131 height 291
drag, startPoint x: 536, startPoint y: 92, endPoint x: 540, endPoint y: 45, distance: 48.0
click at [540, 45] on div at bounding box center [543, 199] width 147 height 310
drag, startPoint x: 532, startPoint y: 89, endPoint x: 533, endPoint y: 59, distance: 29.6
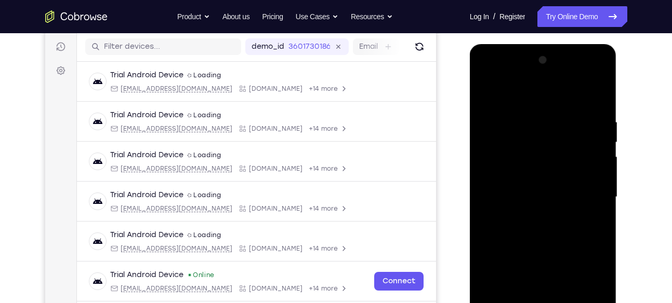
click at [533, 59] on div at bounding box center [542, 197] width 131 height 291
click at [568, 91] on div at bounding box center [542, 197] width 131 height 291
click at [580, 102] on div at bounding box center [542, 197] width 131 height 291
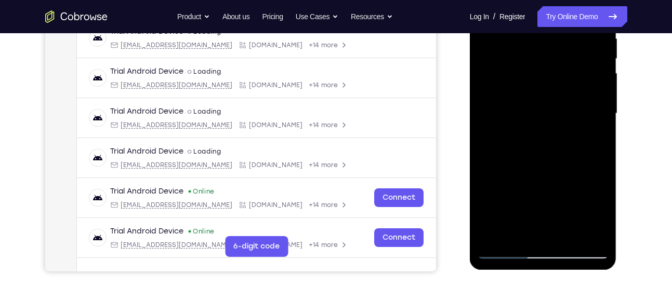
scroll to position [232, 0]
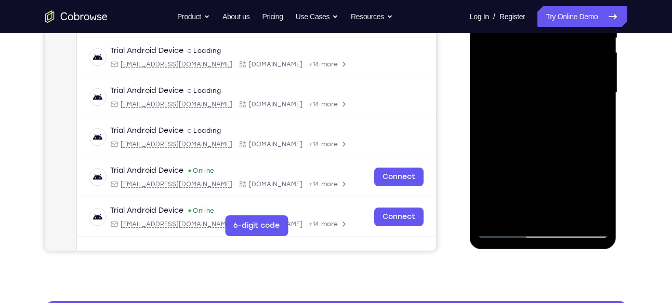
click at [494, 118] on div at bounding box center [542, 93] width 131 height 291
click at [546, 95] on div at bounding box center [542, 93] width 131 height 291
click at [563, 200] on div at bounding box center [542, 93] width 131 height 291
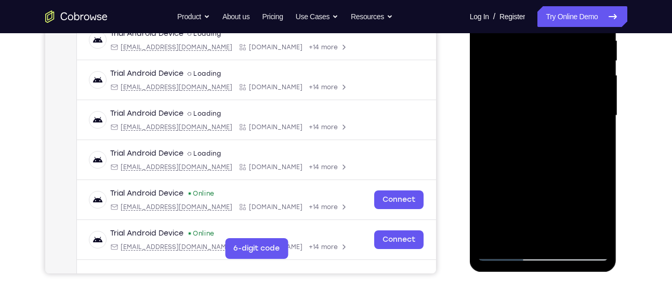
scroll to position [209, 0]
click at [528, 87] on div at bounding box center [542, 116] width 131 height 291
click at [496, 157] on div at bounding box center [542, 116] width 131 height 291
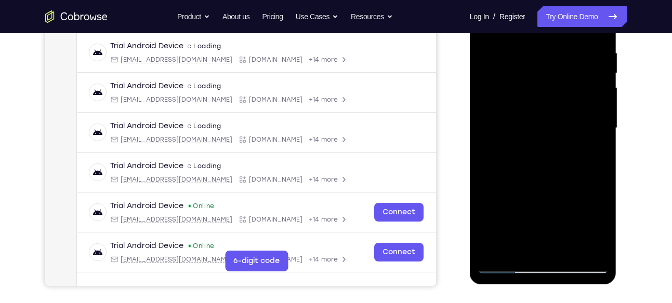
scroll to position [196, 0]
click at [520, 143] on div at bounding box center [542, 128] width 131 height 291
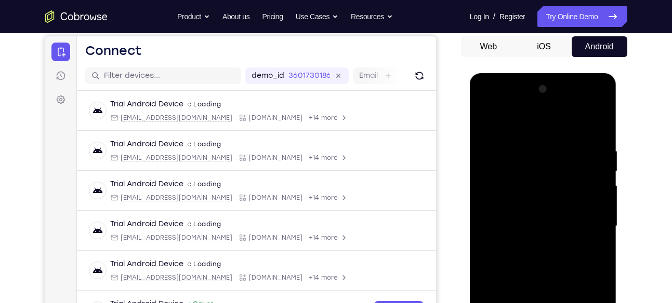
scroll to position [97, 0]
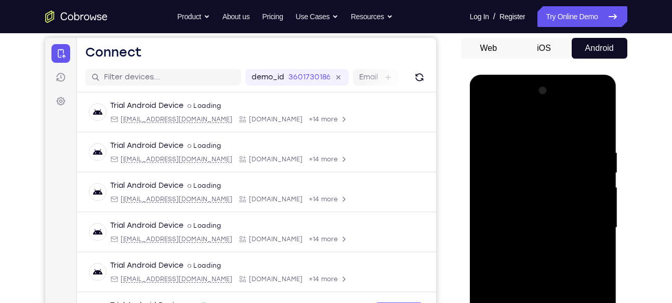
click at [488, 105] on div at bounding box center [542, 228] width 131 height 291
click at [514, 171] on div at bounding box center [542, 228] width 131 height 291
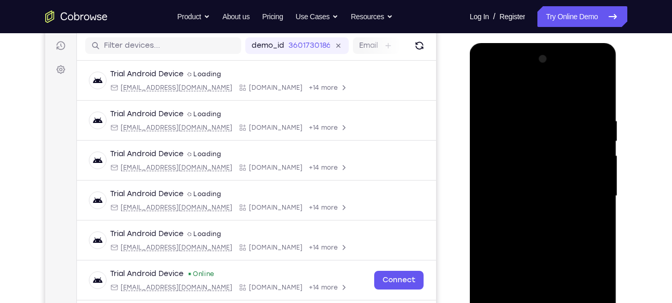
scroll to position [129, 0]
click at [597, 74] on div at bounding box center [542, 195] width 131 height 291
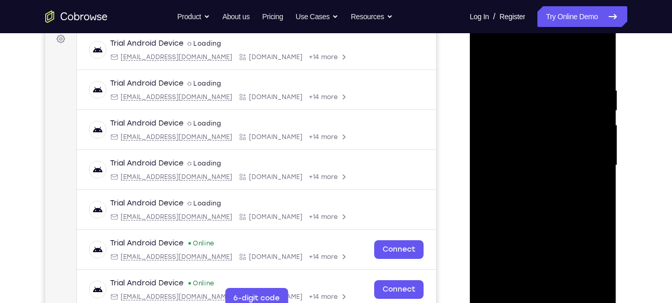
click at [562, 221] on div at bounding box center [542, 165] width 131 height 291
click at [598, 43] on div at bounding box center [542, 165] width 131 height 291
click at [498, 110] on div at bounding box center [542, 165] width 131 height 291
click at [516, 117] on div at bounding box center [542, 165] width 131 height 291
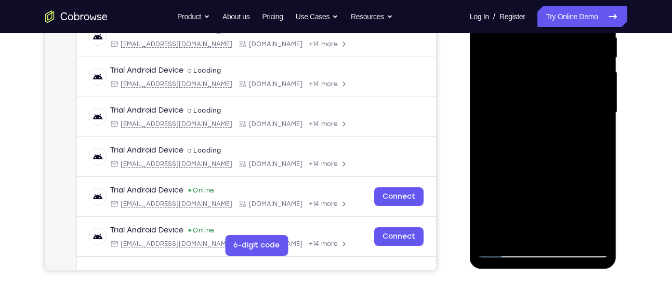
scroll to position [214, 0]
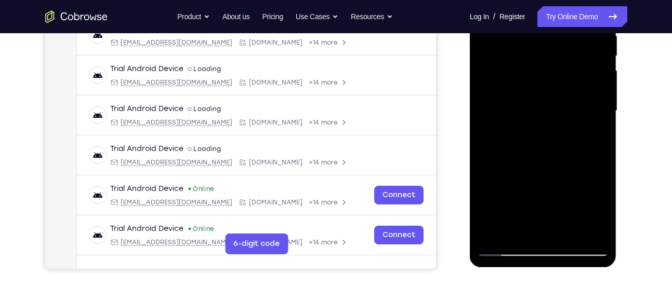
click at [518, 207] on div at bounding box center [542, 111] width 131 height 291
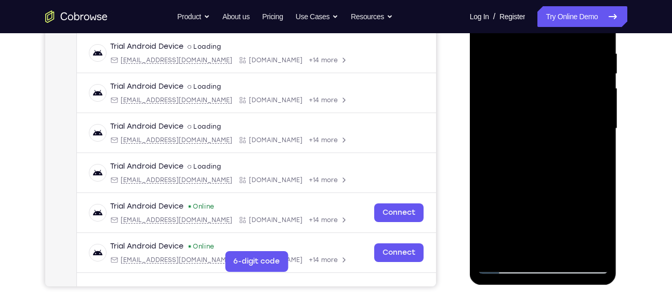
click at [537, 174] on div at bounding box center [542, 128] width 131 height 291
drag, startPoint x: 489, startPoint y: 133, endPoint x: 494, endPoint y: 51, distance: 82.2
click at [494, 51] on div at bounding box center [542, 128] width 131 height 291
click at [598, 248] on div at bounding box center [542, 128] width 131 height 291
drag, startPoint x: 510, startPoint y: 124, endPoint x: 507, endPoint y: 38, distance: 85.8
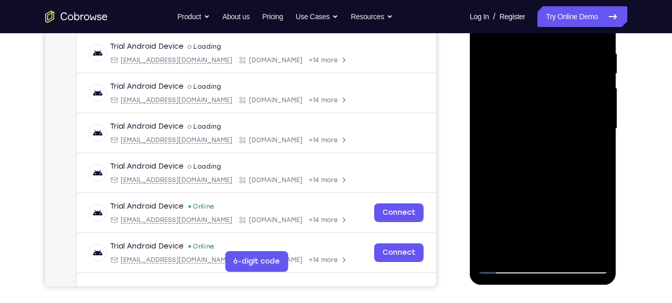
click at [507, 38] on div at bounding box center [542, 128] width 131 height 291
drag, startPoint x: 510, startPoint y: 92, endPoint x: 506, endPoint y: 172, distance: 80.6
click at [506, 172] on div at bounding box center [542, 128] width 131 height 291
drag, startPoint x: 512, startPoint y: 74, endPoint x: 514, endPoint y: 152, distance: 77.9
click at [514, 152] on div at bounding box center [542, 128] width 131 height 291
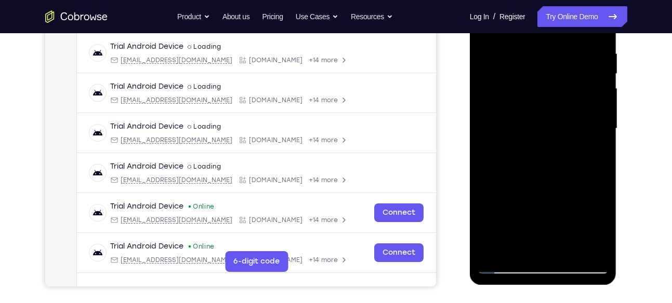
click at [600, 46] on div at bounding box center [542, 128] width 131 height 291
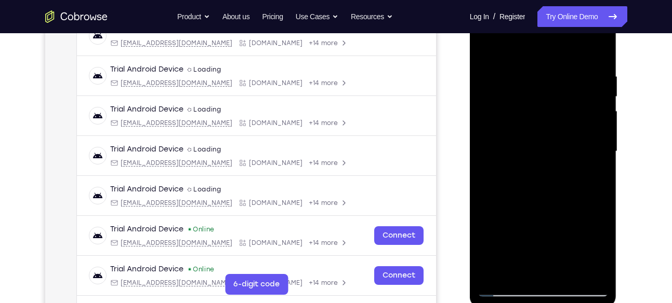
scroll to position [173, 0]
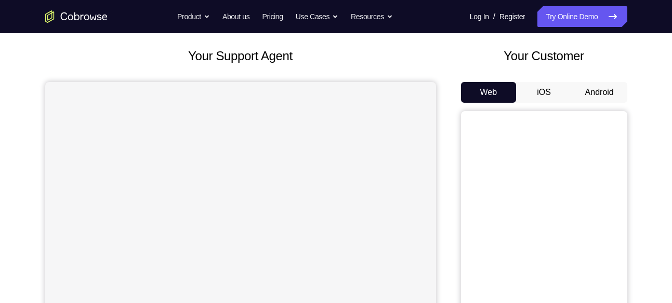
scroll to position [52, 0]
click at [609, 93] on button "Android" at bounding box center [599, 93] width 56 height 21
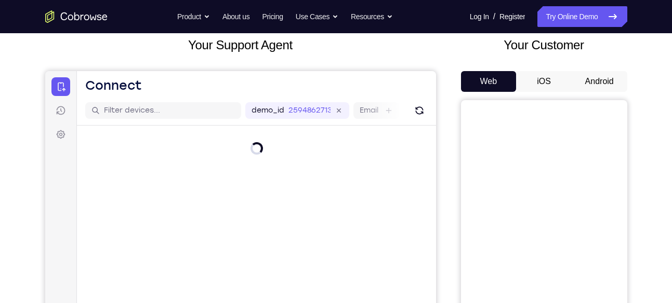
scroll to position [65, 0]
click at [599, 84] on button "Android" at bounding box center [599, 80] width 56 height 21
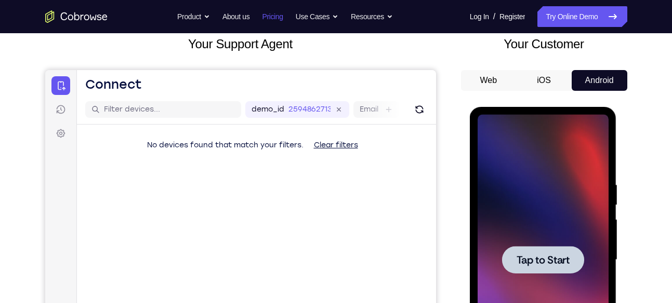
scroll to position [0, 0]
